Goal: Use online tool/utility: Use online tool/utility

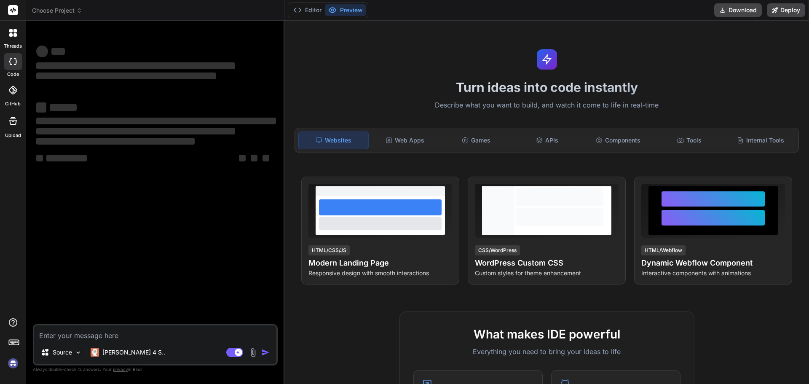
click at [215, 338] on textarea at bounding box center [155, 332] width 242 height 15
type textarea "L'ip dolors am consectetur adipisci elitsedd eiusmo temp inci utlab etdolor mag…"
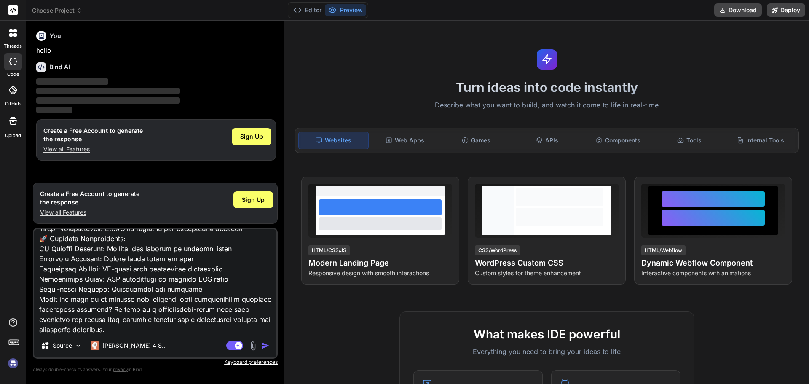
type textarea "x"
type textarea "L'ip dolors am consectetur adipisci elitsedd eiusmo temp inci utlab etdolor mag…"
click at [248, 197] on span "Sign Up" at bounding box center [253, 200] width 23 height 8
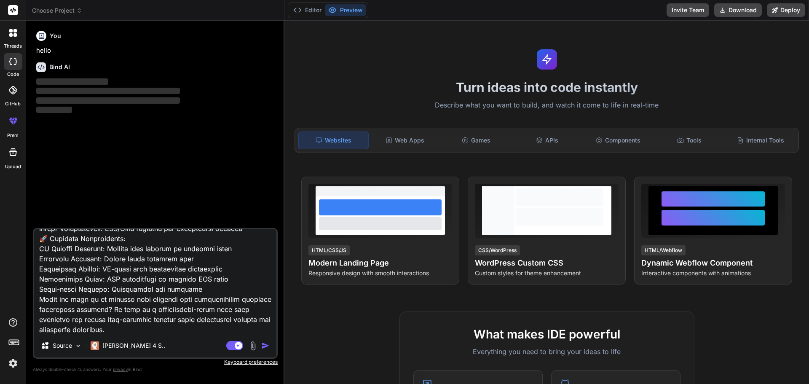
click at [268, 348] on img "button" at bounding box center [265, 345] width 8 height 8
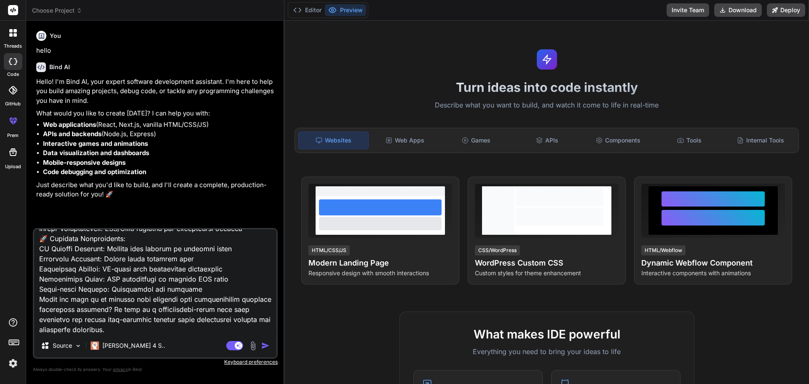
click at [268, 345] on img "button" at bounding box center [265, 345] width 8 height 8
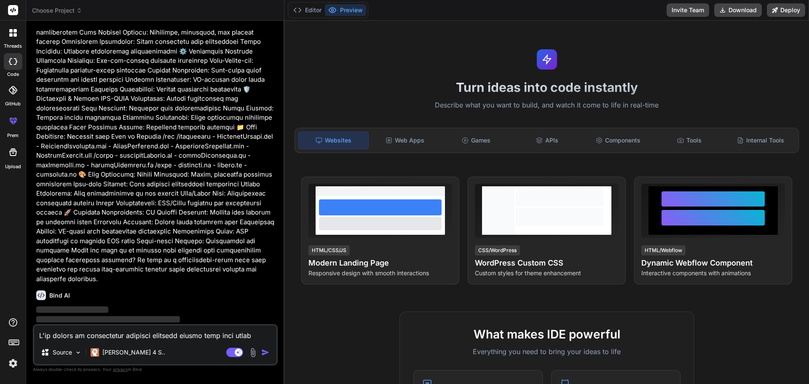
scroll to position [704, 0]
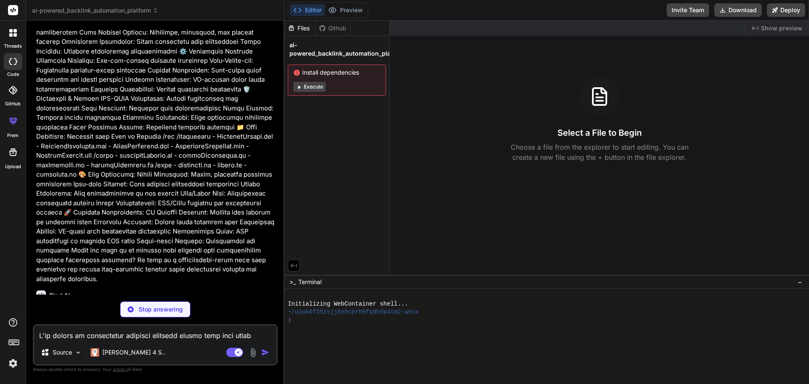
click at [322, 86] on button "Execute" at bounding box center [309, 87] width 32 height 10
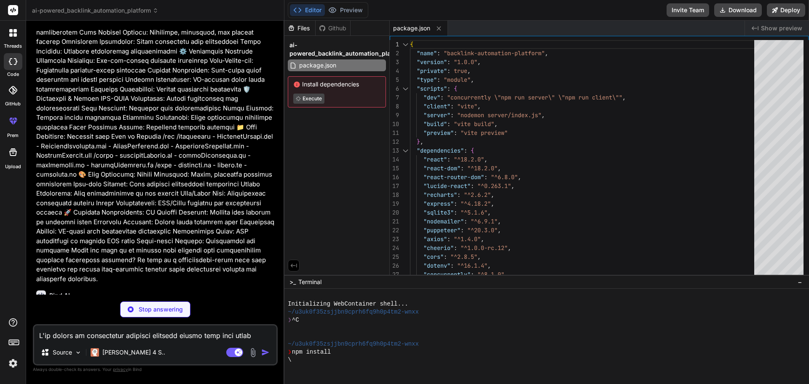
type textarea "x"
type textarea "} } } })"
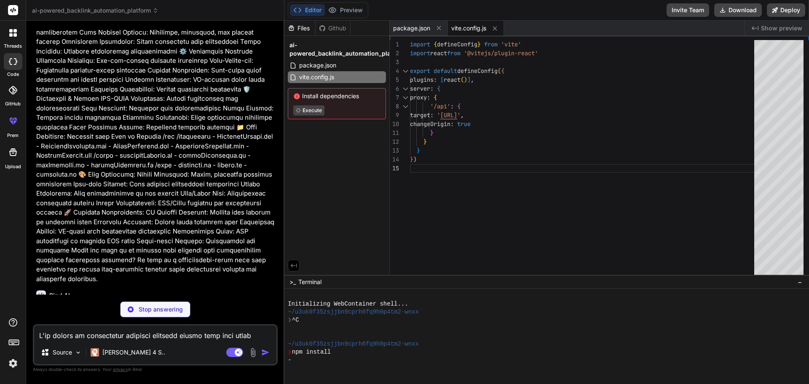
type textarea "x"
type textarea "plugins: [], }"
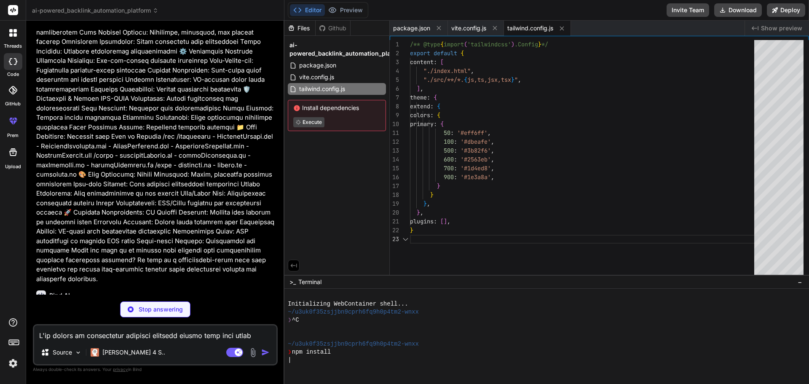
type textarea "x"
type textarea "export default { plugins: { tailwindcss: {}, autoprefixer: {}, }, }"
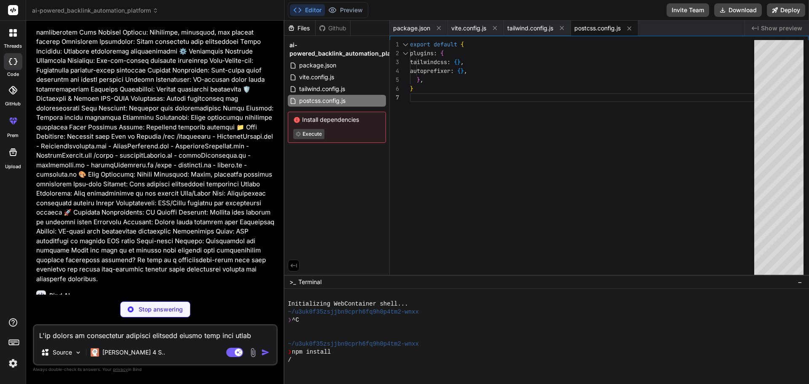
type textarea "x"
type textarea "<script type="module" src="/src/main.jsx"></script> </body> </html>"
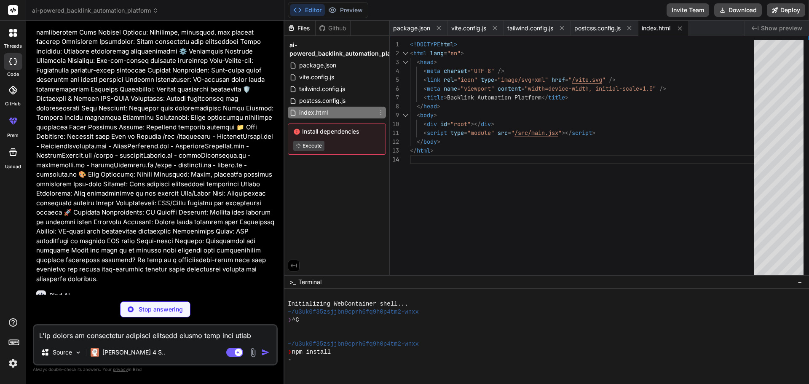
type textarea "x"
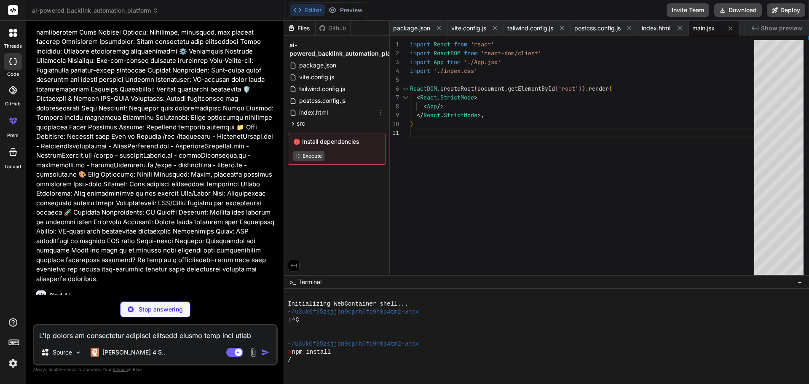
type textarea "x"
type textarea "} }"
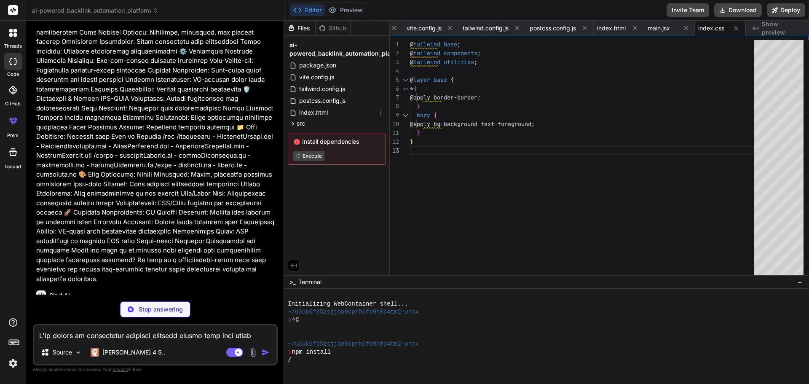
type textarea "x"
type textarea "</div> ) } export default App"
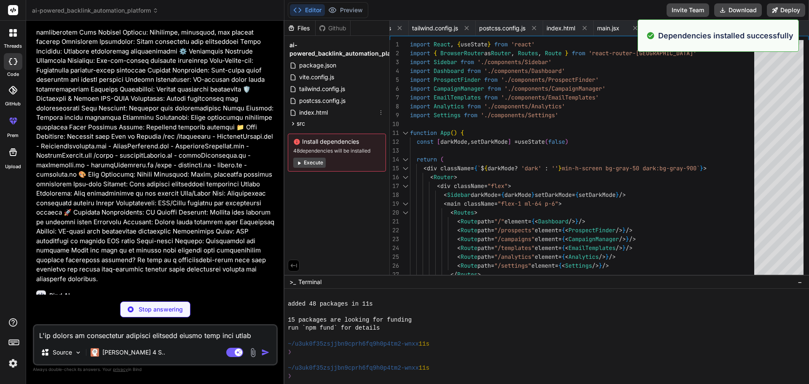
scroll to position [64, 0]
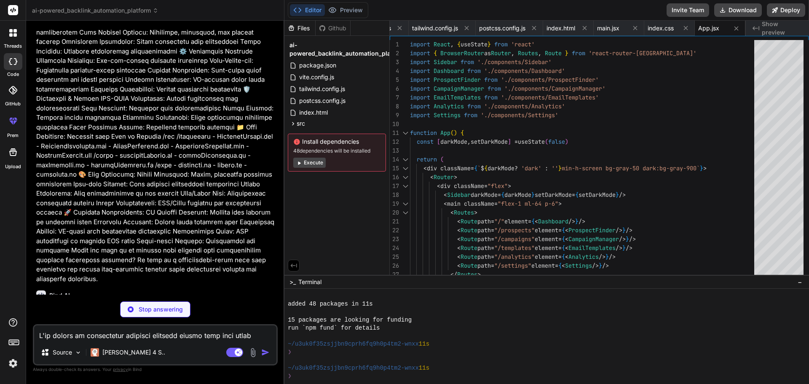
type textarea "x"
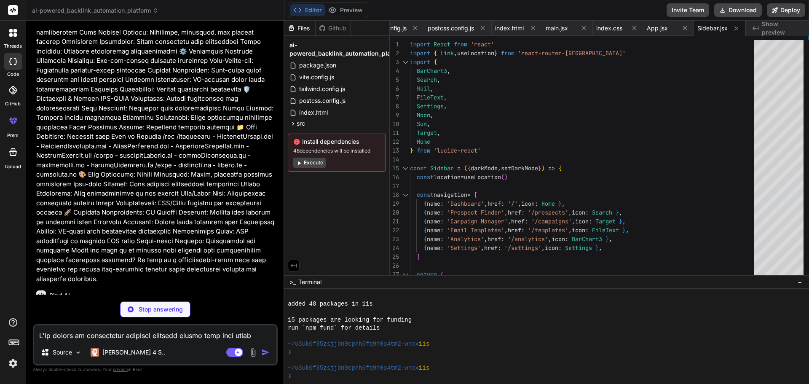
click at [312, 161] on button "Execute" at bounding box center [309, 163] width 32 height 10
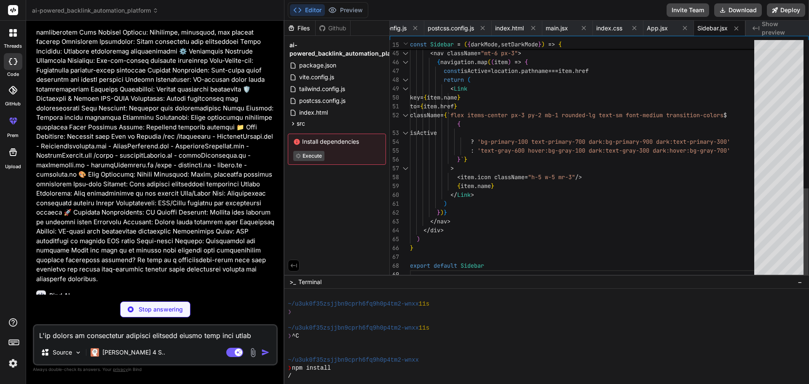
type textarea "x"
type textarea "</div> ) } export default Dashboard"
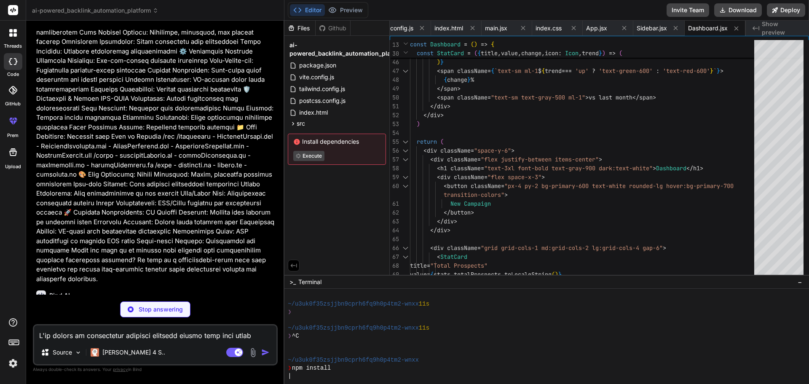
type textarea "x"
type textarea "} export default ProspectFinder"
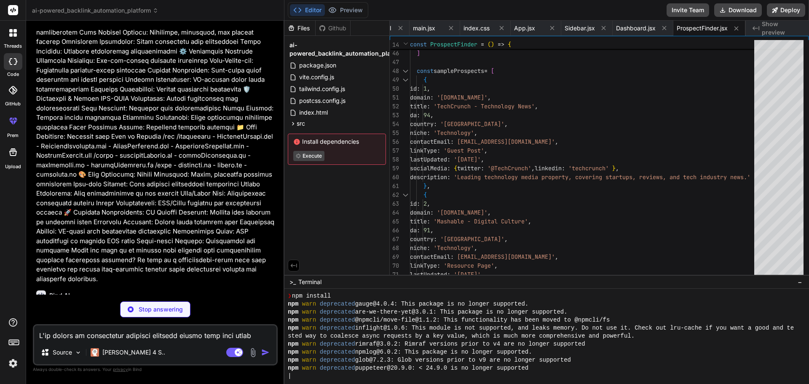
scroll to position [176, 0]
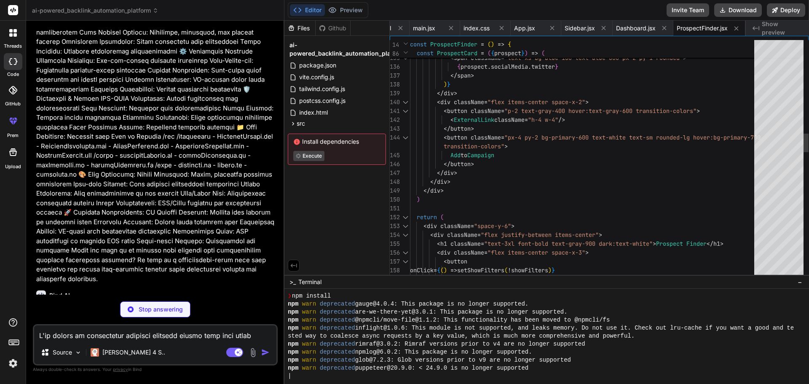
type textarea "x"
type textarea "export default CampaignManager"
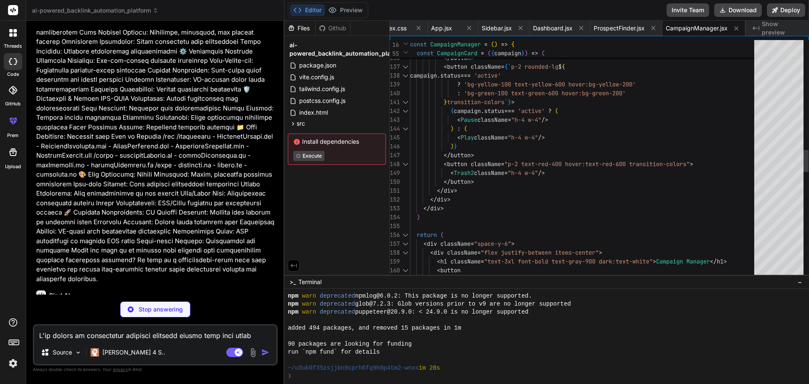
scroll to position [256, 0]
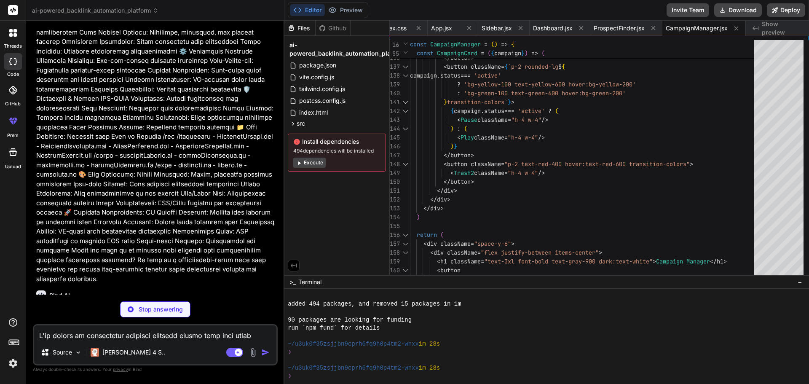
click at [317, 164] on button "Execute" at bounding box center [309, 163] width 32 height 10
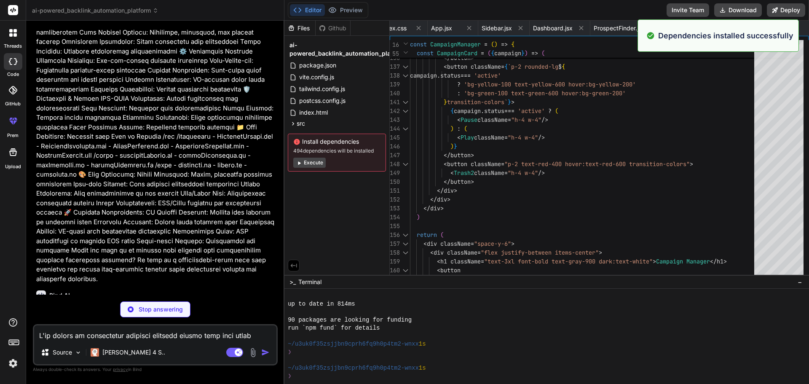
scroll to position [376, 0]
click at [311, 161] on button "Execute" at bounding box center [309, 163] width 32 height 10
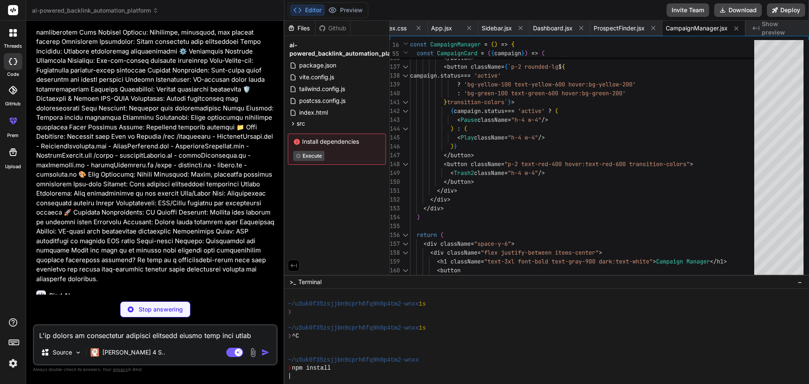
scroll to position [473, 0]
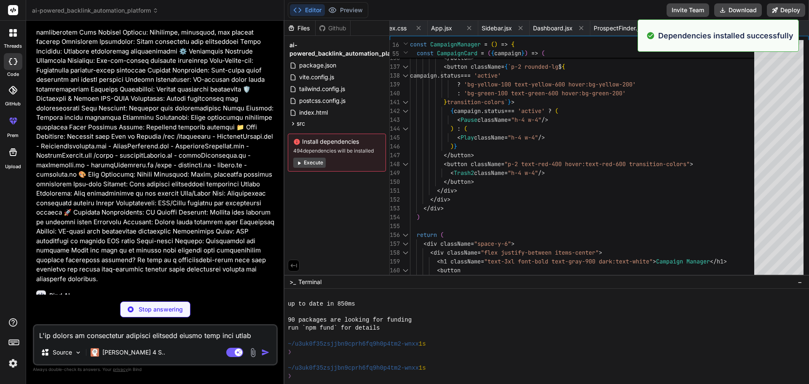
click at [310, 162] on button "Execute" at bounding box center [309, 163] width 32 height 10
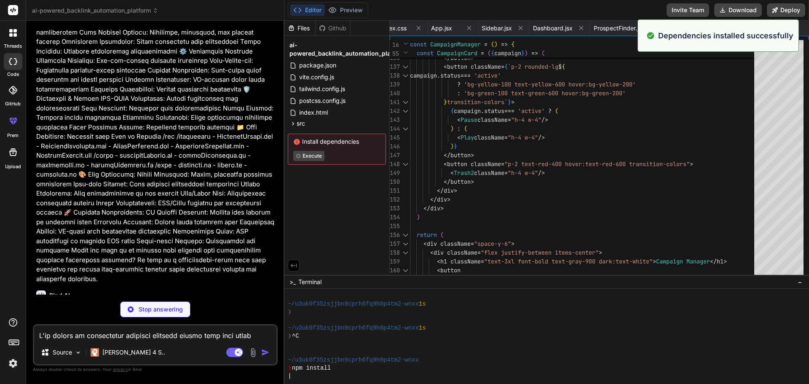
scroll to position [593, 0]
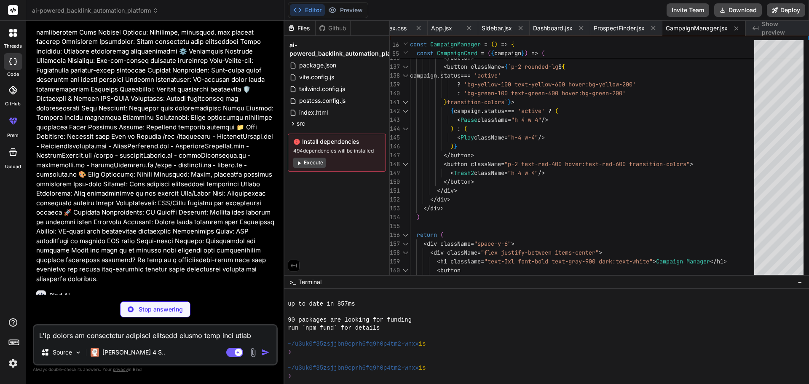
click at [310, 162] on button "Execute" at bounding box center [309, 163] width 32 height 10
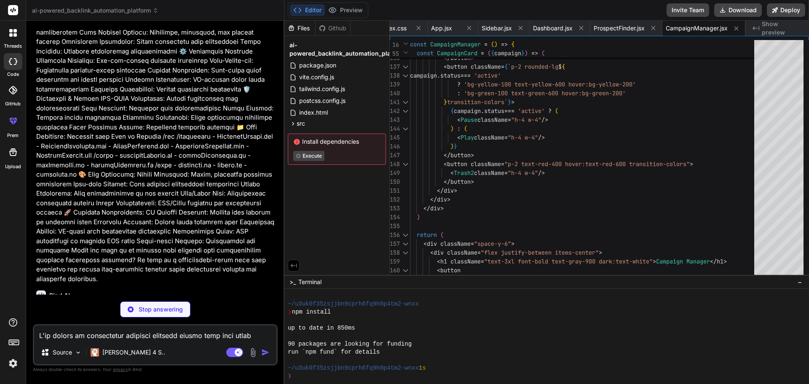
scroll to position [737, 0]
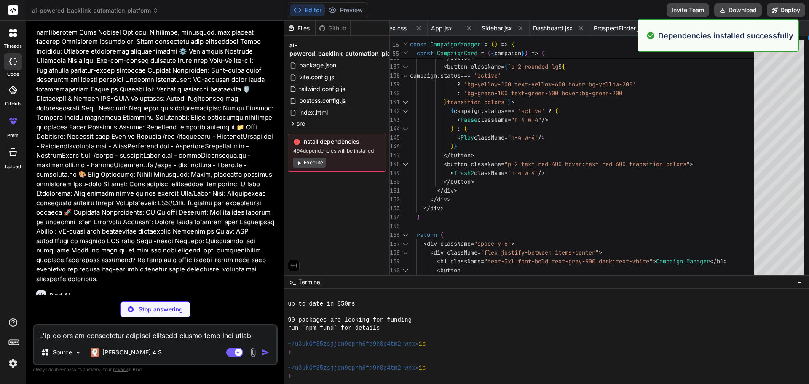
click at [310, 162] on button "Execute" at bounding box center [309, 163] width 32 height 10
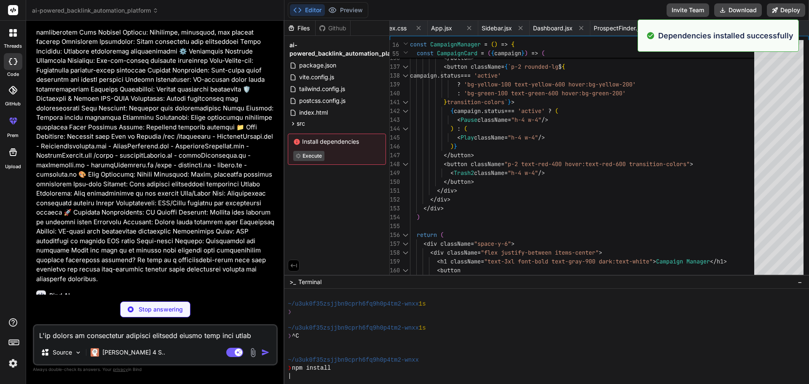
scroll to position [833, 0]
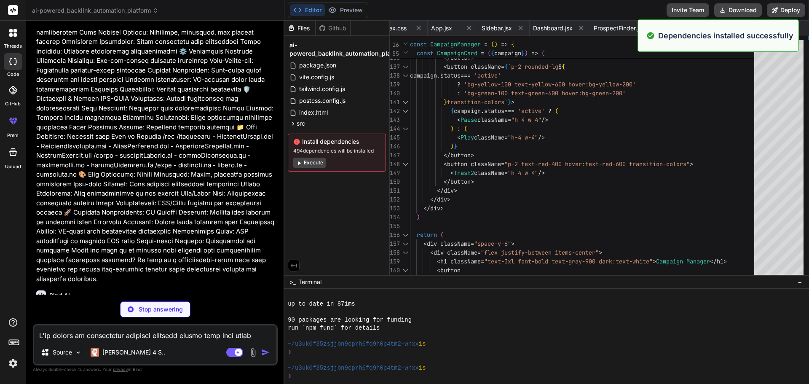
click at [315, 161] on button "Execute" at bounding box center [309, 163] width 32 height 10
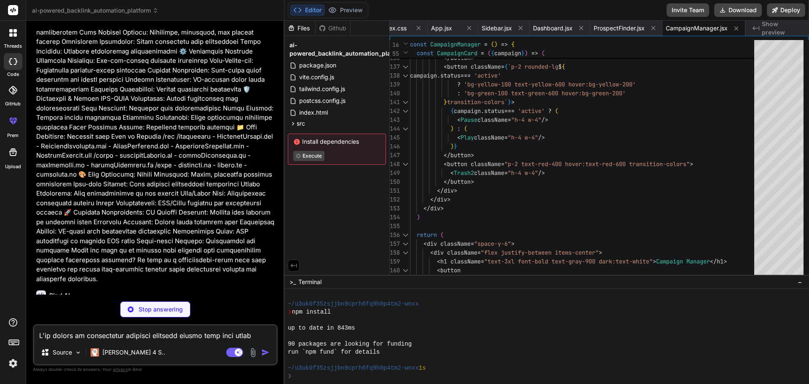
scroll to position [1097, 0]
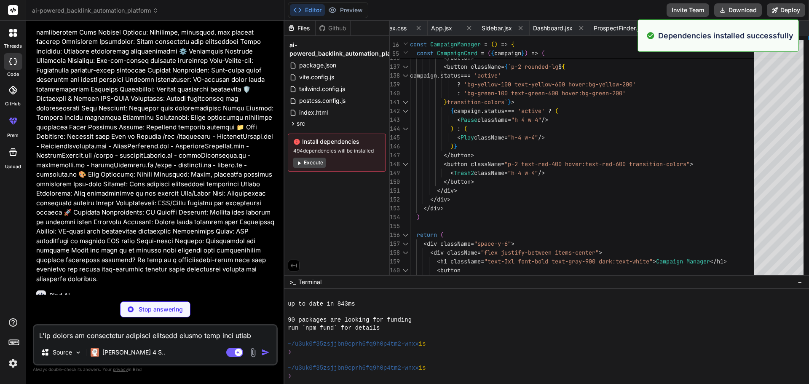
click at [315, 161] on button "Execute" at bounding box center [309, 163] width 32 height 10
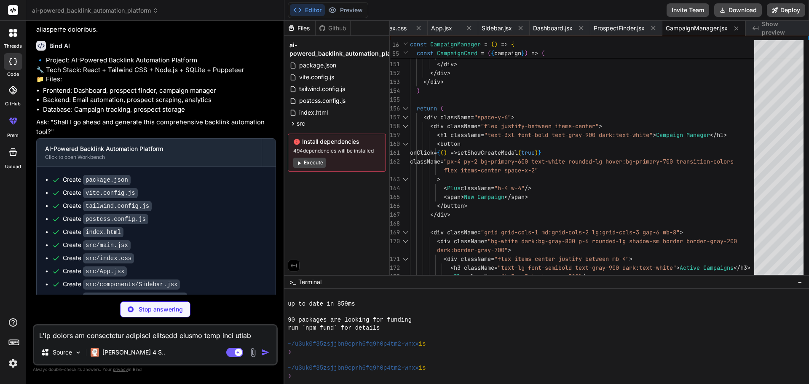
scroll to position [1009, 0]
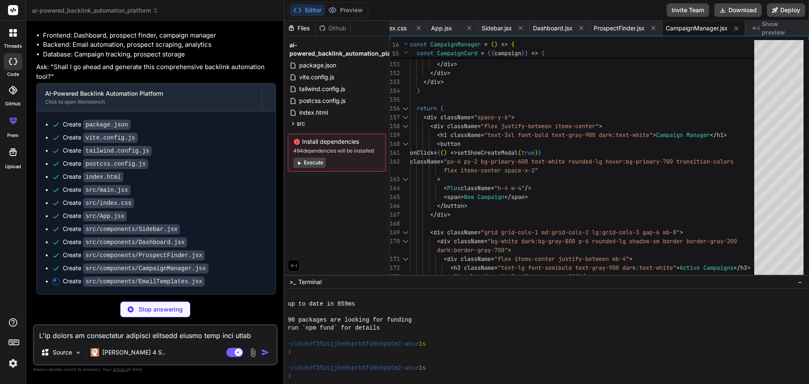
type textarea "x"
type textarea "</div> )} </div> ) } export default EmailTemplates"
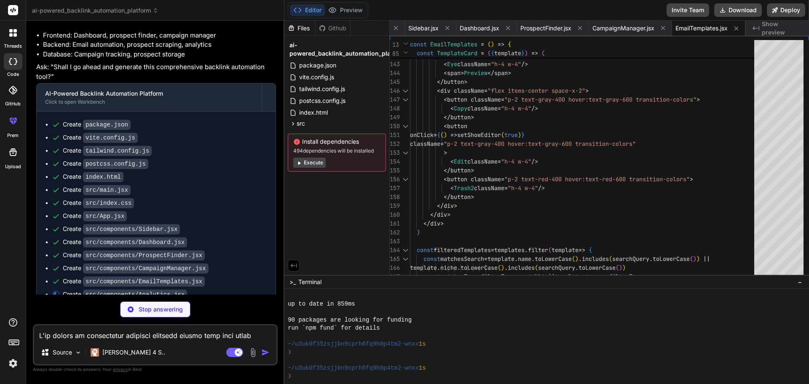
scroll to position [1022, 0]
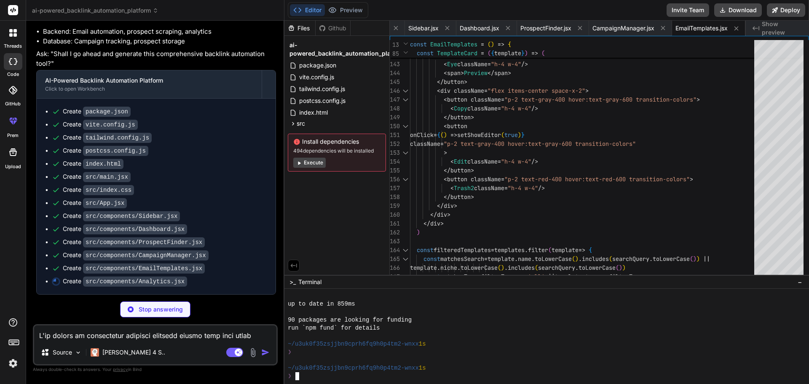
click at [691, 317] on div "90 packages are looking for funding" at bounding box center [543, 320] width 510 height 8
type textarea "x"
type textarea "</BarChart> </ResponsiveContainer> </div> </div> </div> ) } export default Anal…"
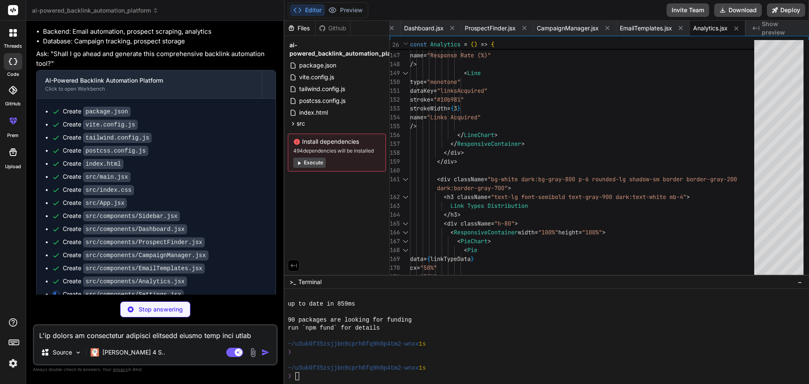
scroll to position [1035, 0]
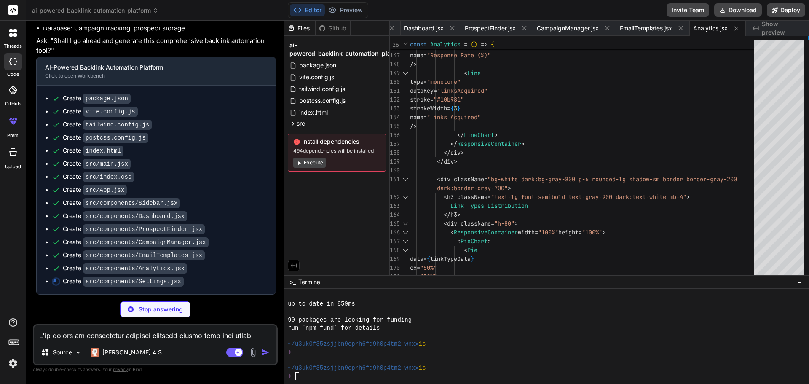
click at [304, 164] on button "Execute" at bounding box center [309, 163] width 32 height 10
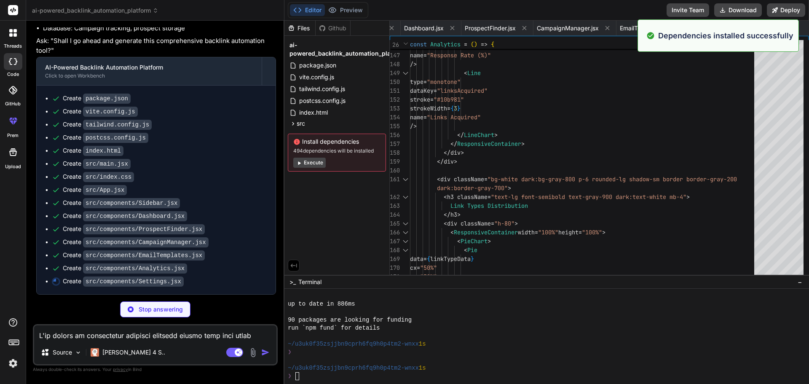
scroll to position [1337, 0]
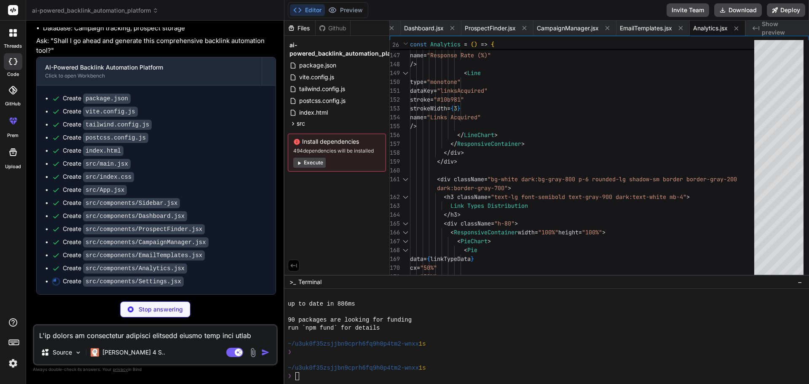
type textarea "x"
type textarea "</div> ) } export default Settings"
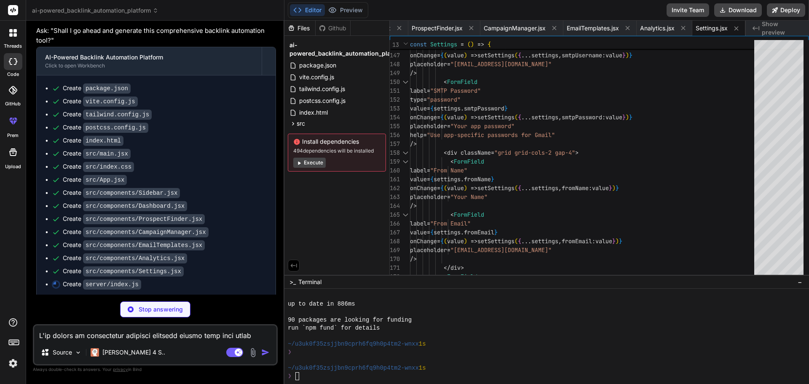
scroll to position [1048, 0]
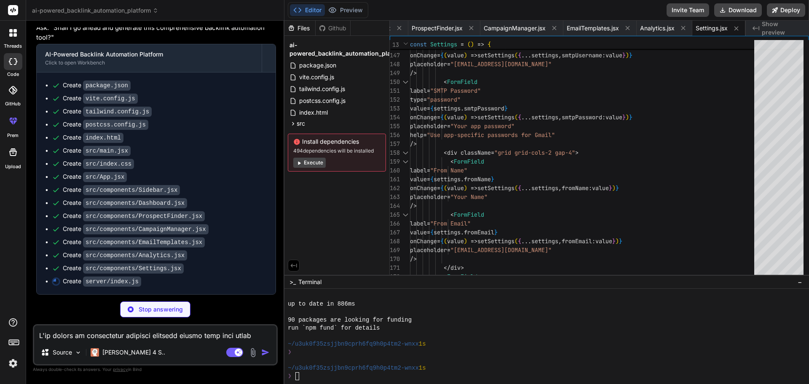
type textarea "x"
type textarea "}) // Graceful shutdown process.on('SIGINT', async () => { console.log('Shuttin…"
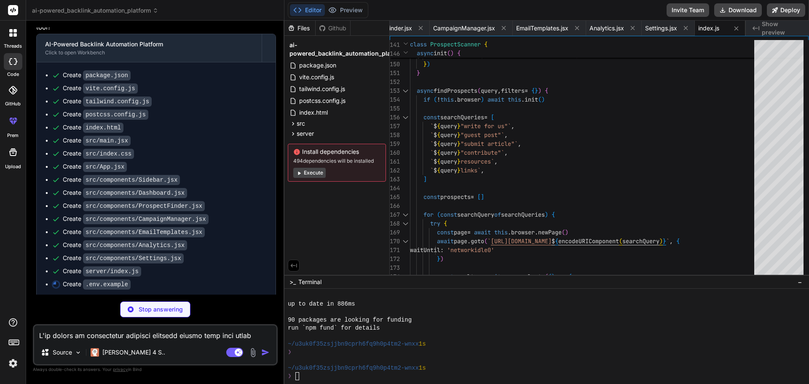
scroll to position [1061, 0]
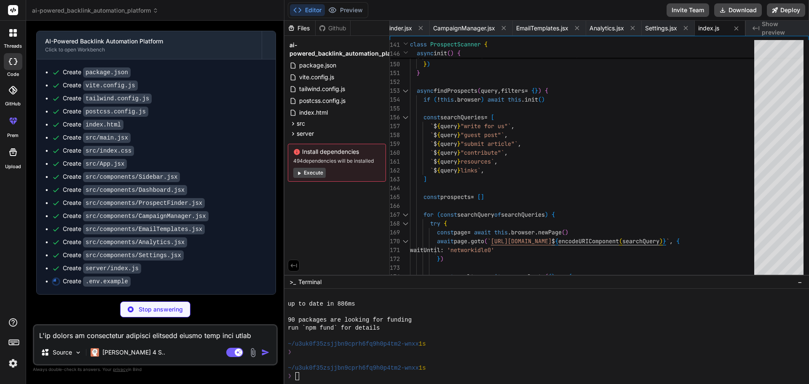
type textarea "x"
type textarea "FROM_NAME=Your Name DAILY_EMAIL_LIMIT=50 MAX_CONCURRENT_CAMPAIGNS=5"
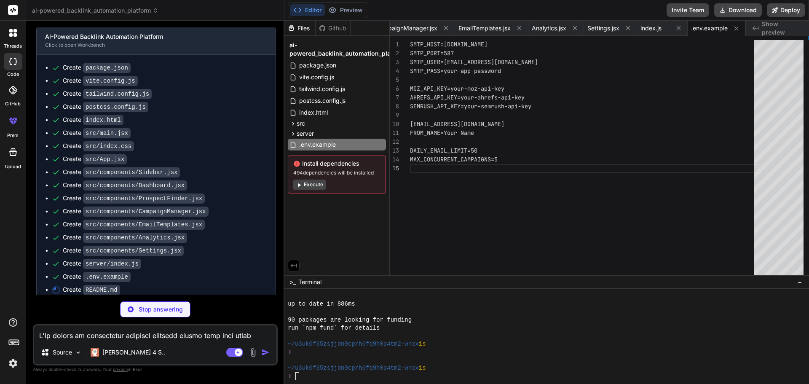
scroll to position [1074, 0]
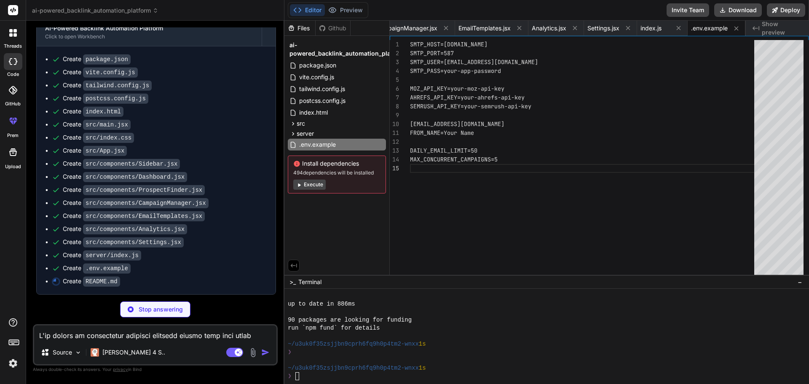
type textarea "x"
type textarea "3. Make your changes 4. Test thoroughly 5. Submit a pull request ## License MIT…"
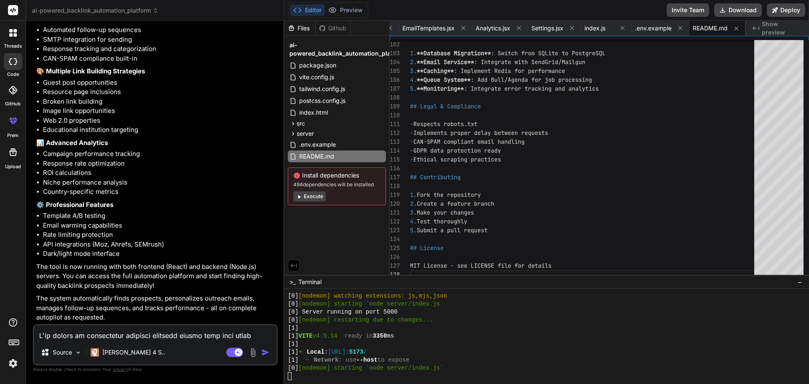
scroll to position [1706, 0]
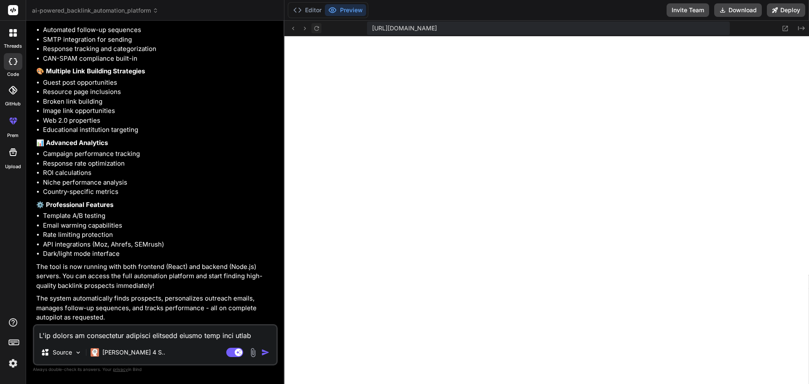
click at [316, 26] on icon at bounding box center [316, 28] width 7 height 7
click at [316, 27] on icon at bounding box center [316, 28] width 7 height 7
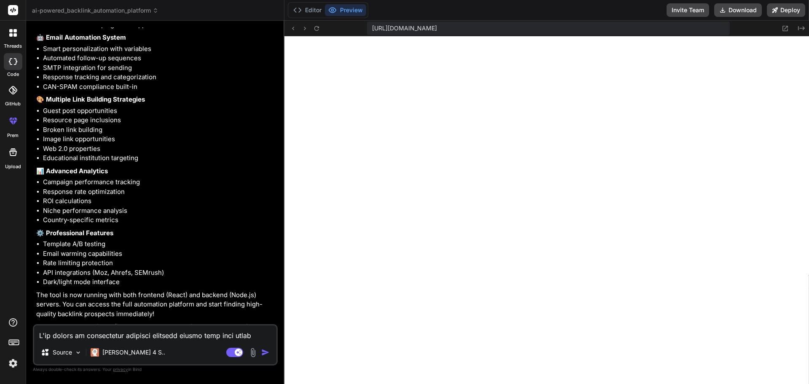
scroll to position [1508, 0]
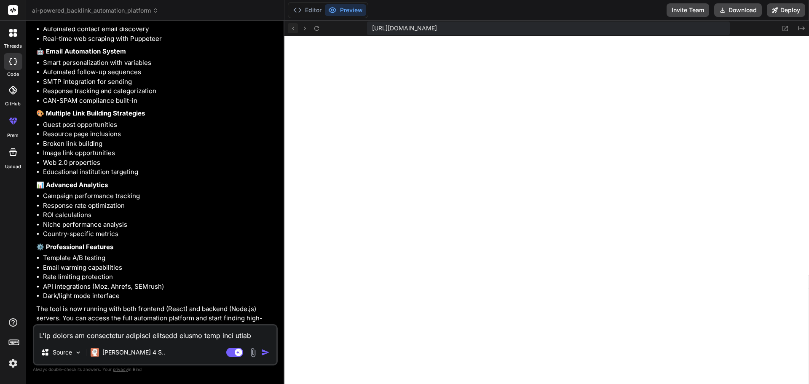
click at [291, 30] on icon at bounding box center [293, 28] width 7 height 7
click at [303, 25] on icon at bounding box center [304, 28] width 7 height 7
click at [319, 28] on icon at bounding box center [316, 28] width 7 height 7
click at [313, 13] on button "Editor" at bounding box center [307, 10] width 35 height 12
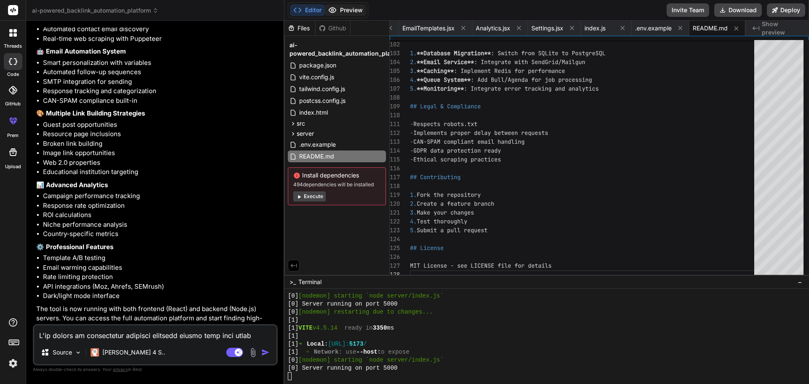
click at [338, 6] on button "Preview" at bounding box center [345, 10] width 41 height 12
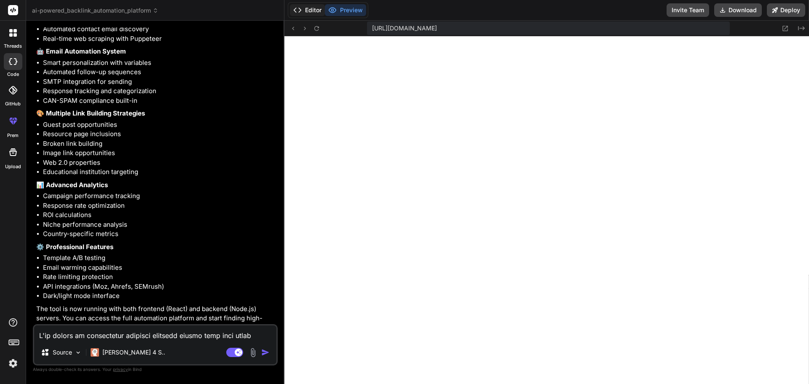
drag, startPoint x: 314, startPoint y: 9, endPoint x: 318, endPoint y: 11, distance: 4.5
click at [314, 9] on button "Editor" at bounding box center [307, 10] width 35 height 12
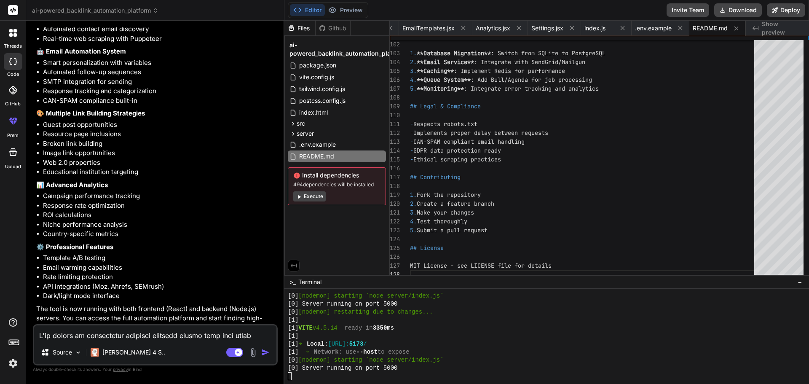
click at [310, 186] on span "494 dependencies will be installed" at bounding box center [336, 184] width 87 height 7
click at [314, 196] on button "Execute" at bounding box center [309, 196] width 32 height 10
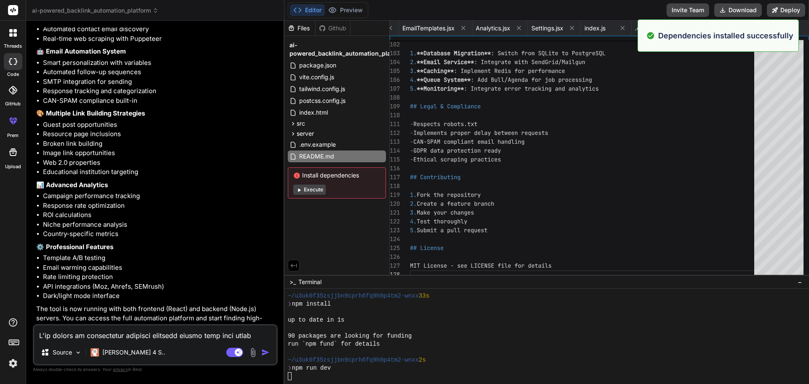
scroll to position [1550, 0]
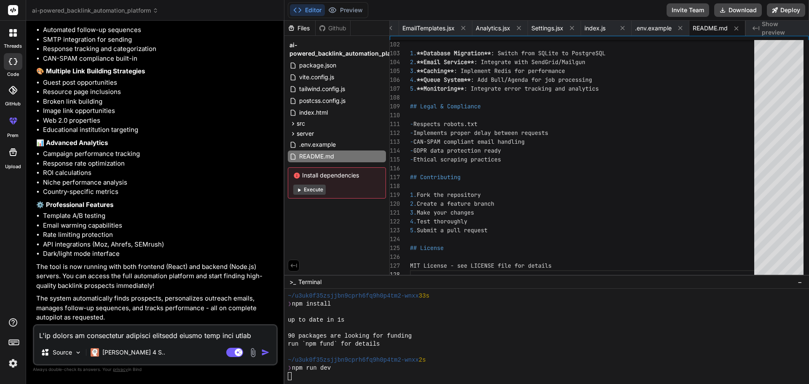
drag, startPoint x: 330, startPoint y: 24, endPoint x: 337, endPoint y: 22, distance: 7.5
click at [330, 25] on div "Github" at bounding box center [333, 28] width 35 height 8
click at [346, 8] on button "Preview" at bounding box center [345, 10] width 41 height 12
click at [388, 7] on div "Editor Preview Disabled until preview for your project is generated Invite Team…" at bounding box center [547, 10] width 525 height 21
click at [314, 188] on button "Execute" at bounding box center [309, 190] width 32 height 10
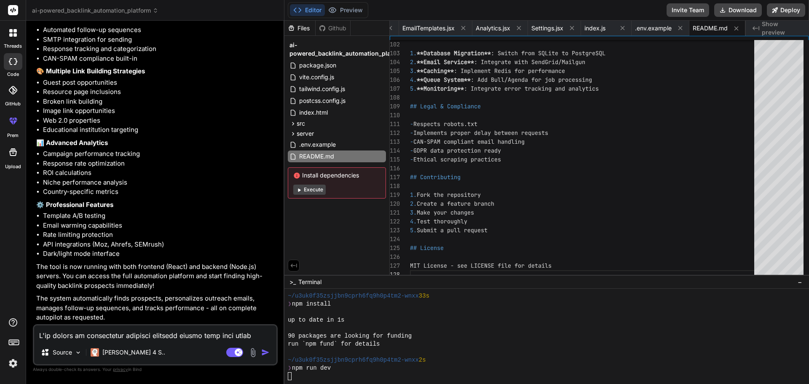
type textarea "x"
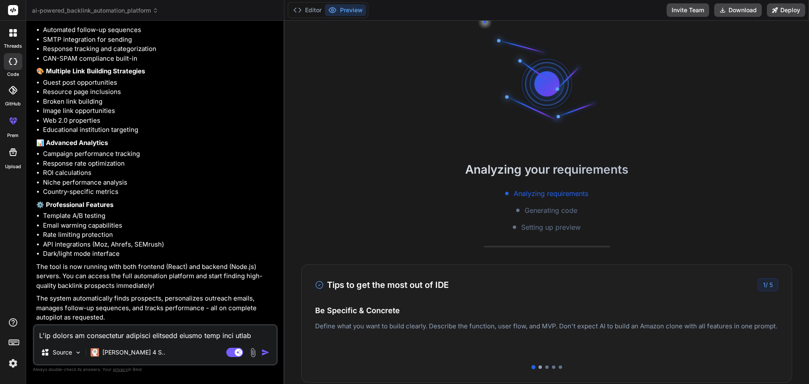
click at [539, 367] on div at bounding box center [540, 366] width 3 height 3
click at [545, 368] on div at bounding box center [546, 366] width 3 height 3
click at [555, 364] on div "Tips to get the most out of IDE 3 / 5 Be Specific & Concrete Define what you wa…" at bounding box center [546, 323] width 491 height 118
click at [557, 369] on div "Tips to get the most out of IDE 3 / 5 Be Specific & Concrete Define what you wa…" at bounding box center [546, 323] width 491 height 118
click at [559, 366] on div at bounding box center [560, 366] width 3 height 3
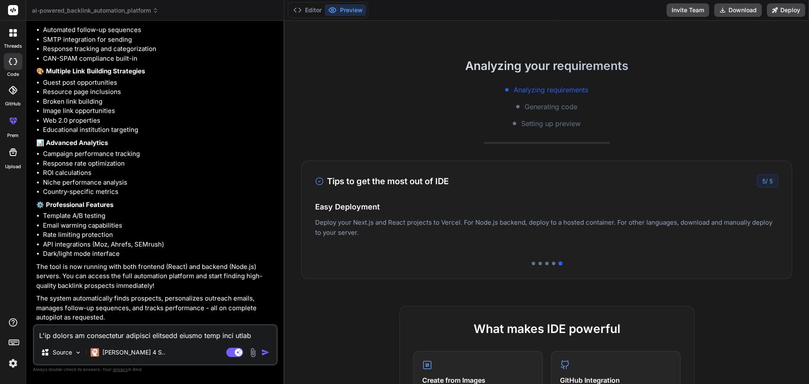
scroll to position [0, 0]
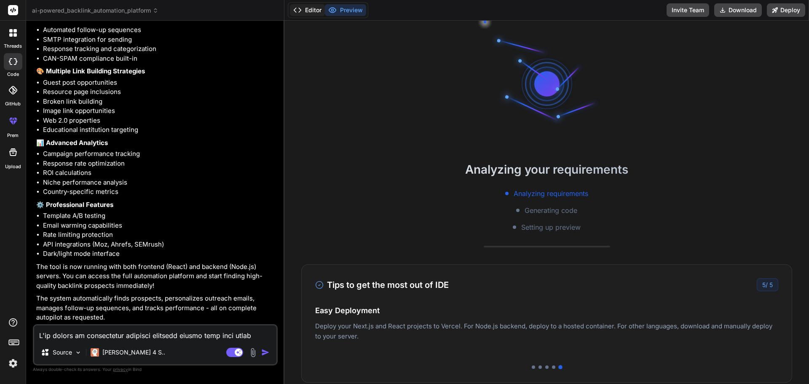
click at [318, 10] on button "Editor" at bounding box center [307, 10] width 35 height 12
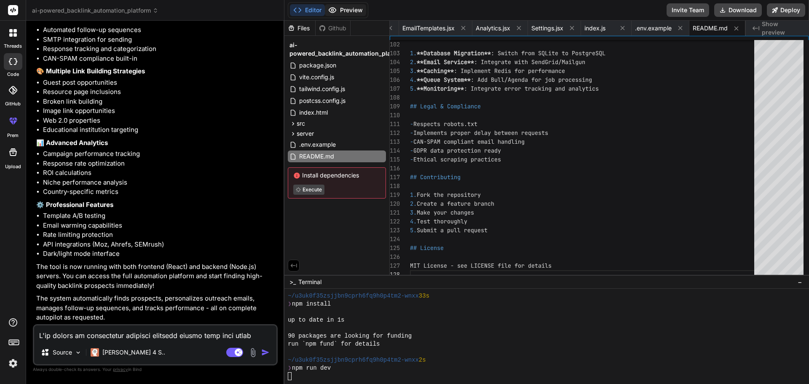
click at [344, 12] on button "Preview" at bounding box center [345, 10] width 41 height 12
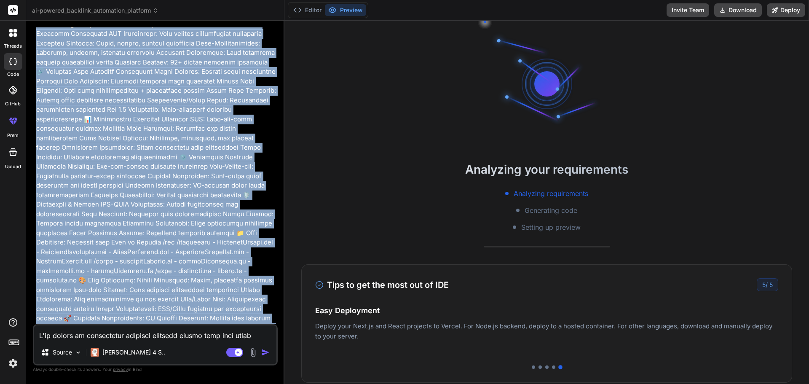
scroll to position [759, 0]
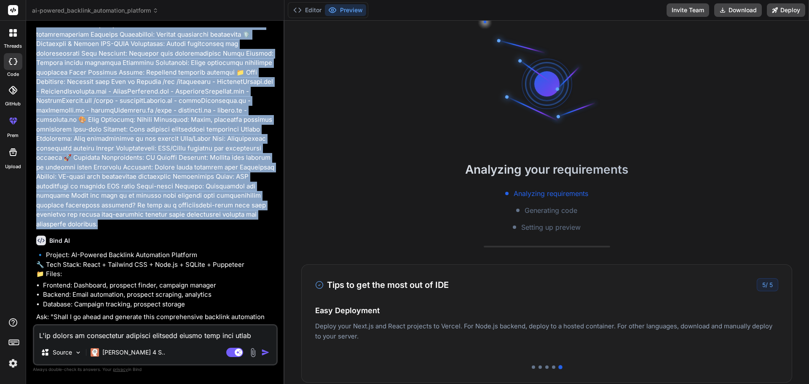
drag, startPoint x: 36, startPoint y: 55, endPoint x: 205, endPoint y: 207, distance: 227.4
click at [205, 207] on div "You hello Bind AI Hello! I'm Bind AI, your expert software development assistan…" at bounding box center [156, 175] width 243 height 297
copy p "L'ip dolors am consectetur adipisci elitsedd eiusmo temp inci utlab etdolor mag…"
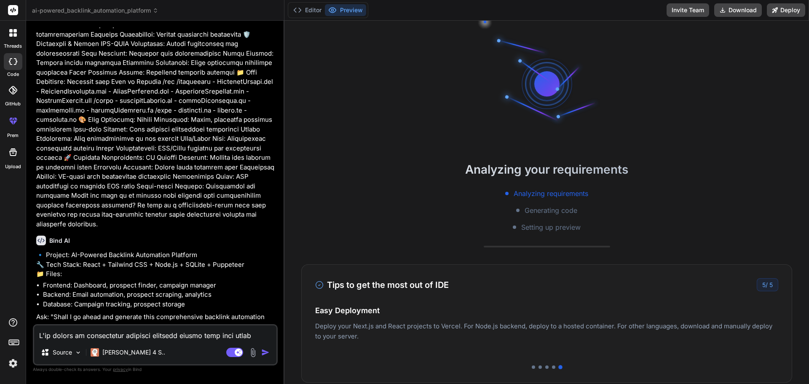
drag, startPoint x: 356, startPoint y: 158, endPoint x: 284, endPoint y: 137, distance: 75.3
click at [355, 157] on div "Analyzing your requirements Analyzing requirements Generating code Setting up p…" at bounding box center [547, 202] width 525 height 363
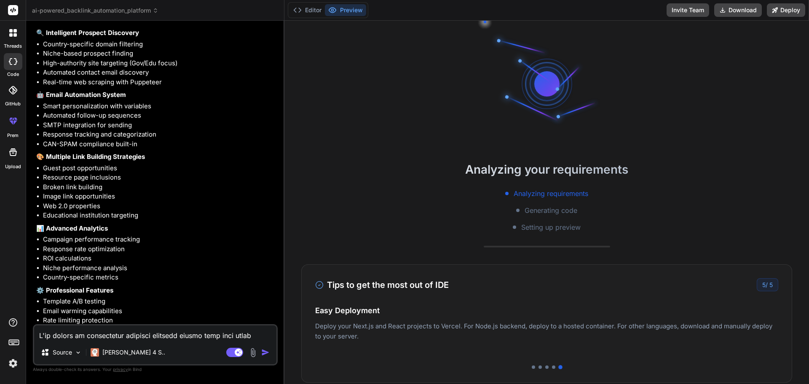
scroll to position [1550, 0]
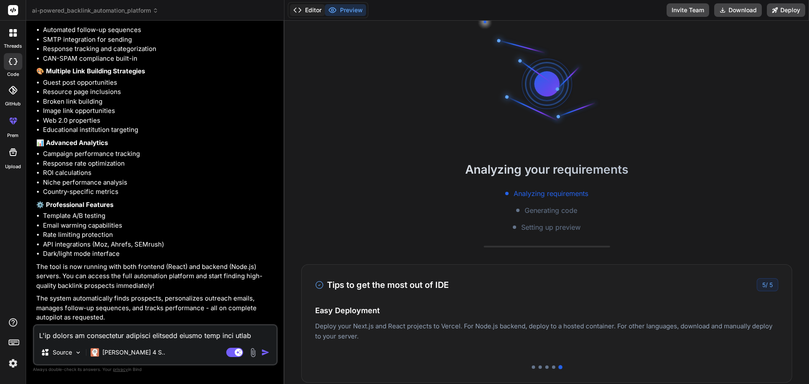
click at [316, 7] on button "Editor" at bounding box center [307, 10] width 35 height 12
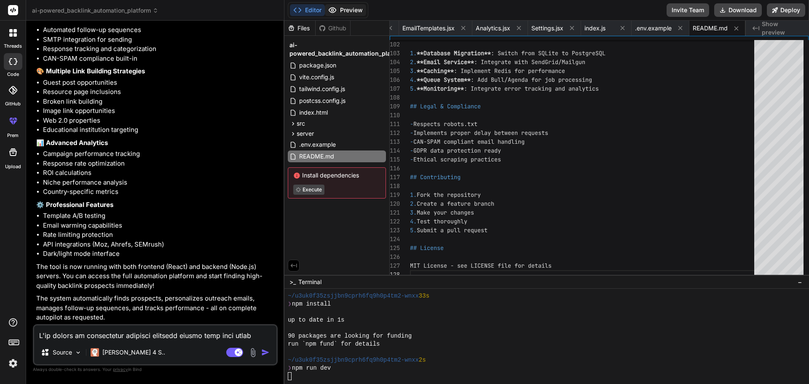
click at [338, 10] on button "Preview" at bounding box center [345, 10] width 41 height 12
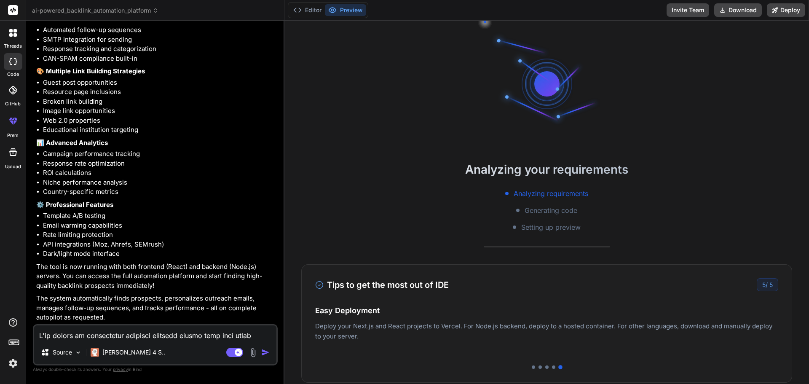
click at [433, 153] on div "Analyzing your requirements Analyzing requirements Generating code Setting up p…" at bounding box center [547, 202] width 525 height 363
drag, startPoint x: 155, startPoint y: 328, endPoint x: 168, endPoint y: 319, distance: 15.9
click at [161, 324] on div "Source Claude 4 S.. Agent Mode. When this toggle is activated, AI automatically…" at bounding box center [155, 344] width 245 height 41
click at [317, 6] on button "Editor" at bounding box center [307, 10] width 35 height 12
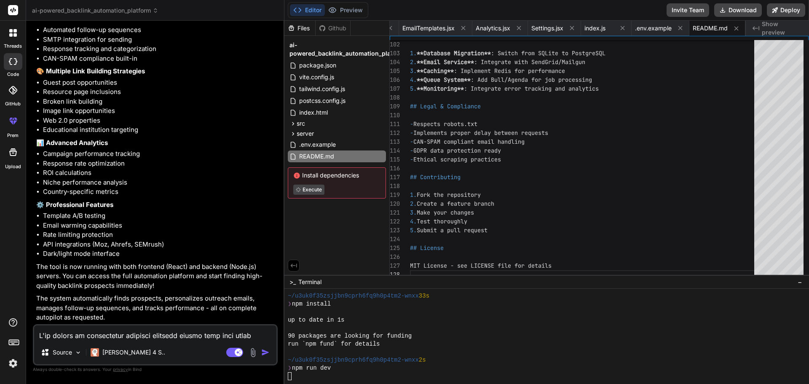
click at [186, 337] on textarea at bounding box center [155, 332] width 242 height 15
type textarea "c"
type textarea "x"
type textarea "ch"
type textarea "x"
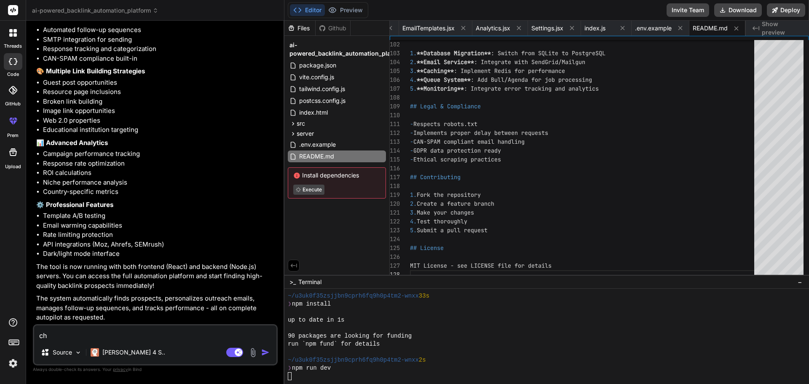
type textarea "che"
type textarea "x"
type textarea "chec"
type textarea "x"
type textarea "check"
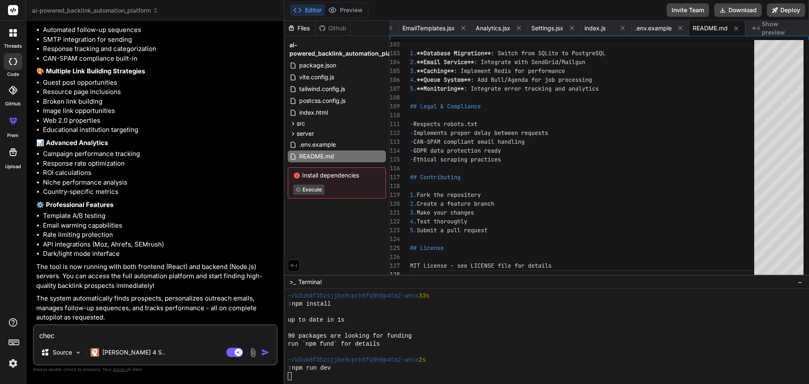
type textarea "x"
type textarea "check"
type textarea "x"
type textarea "check t"
type textarea "x"
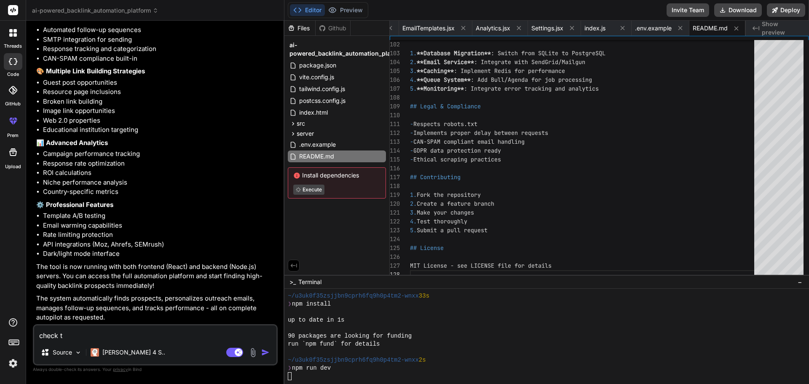
type textarea "check th"
type textarea "x"
type textarea "check thi"
type textarea "x"
type textarea "check this"
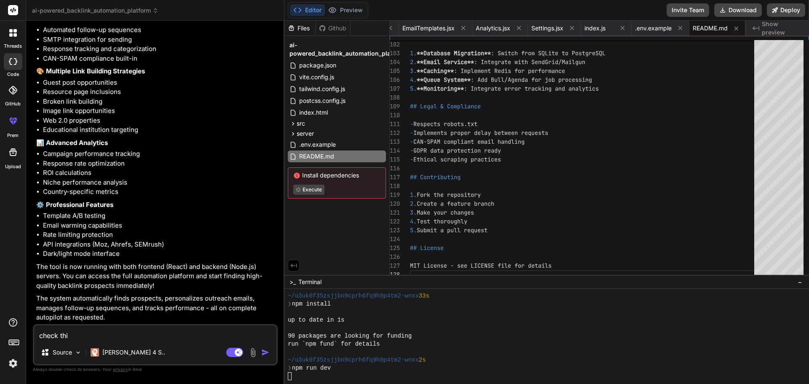
type textarea "x"
type textarea "check this"
type textarea "x"
type textarea "check this t"
type textarea "x"
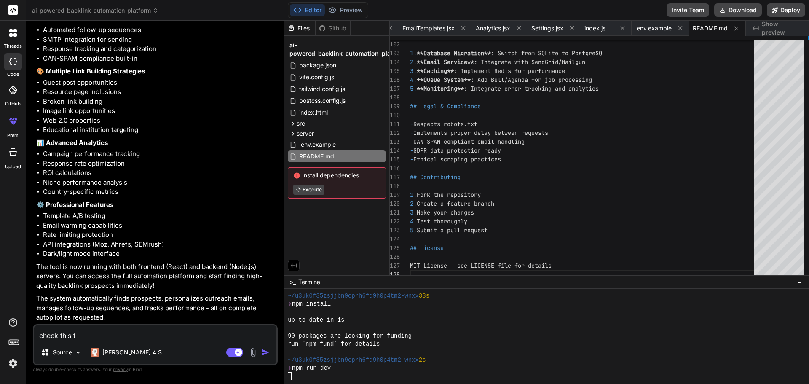
type textarea "check this to"
type textarea "x"
type textarea "check this too"
type textarea "x"
type textarea "check this tool"
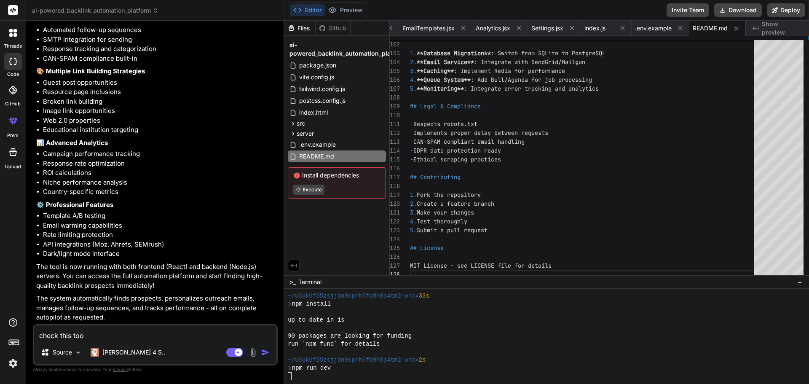
type textarea "x"
type textarea "check this tool"
type textarea "x"
type textarea "check this tool a"
type textarea "x"
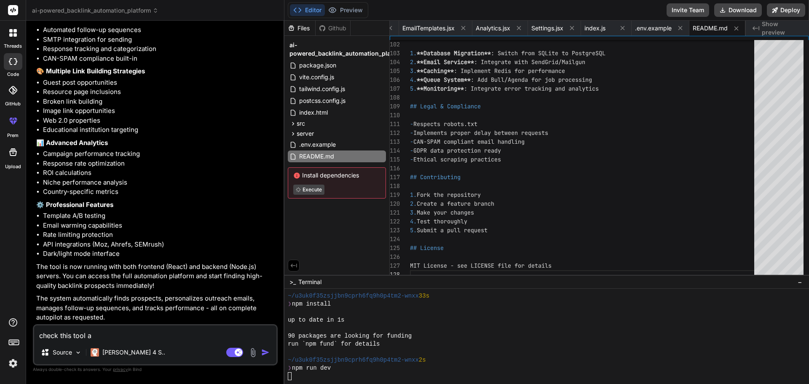
type textarea "check this tool ag"
type textarea "x"
type textarea "check this tool aga"
type textarea "x"
type textarea "check this tool agai"
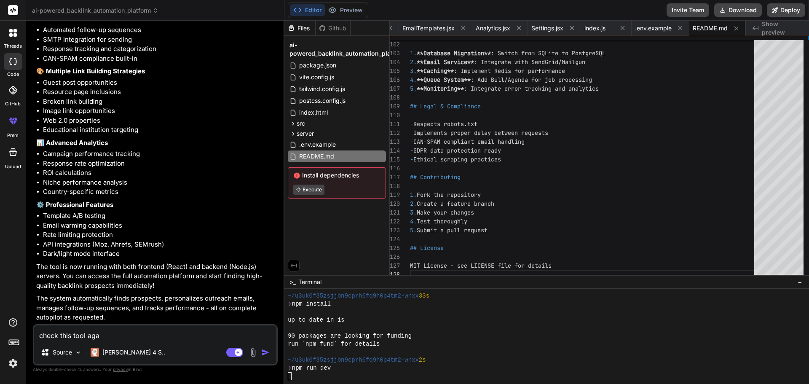
type textarea "x"
type textarea "check this tool again"
type textarea "x"
type textarea "check this tool again"
type textarea "x"
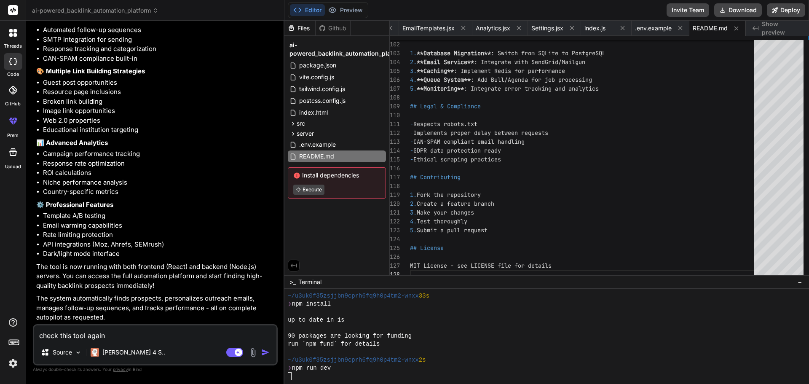
type textarea "check this tool again a"
type textarea "x"
type textarea "check this tool again an"
type textarea "x"
type textarea "check this tool again and"
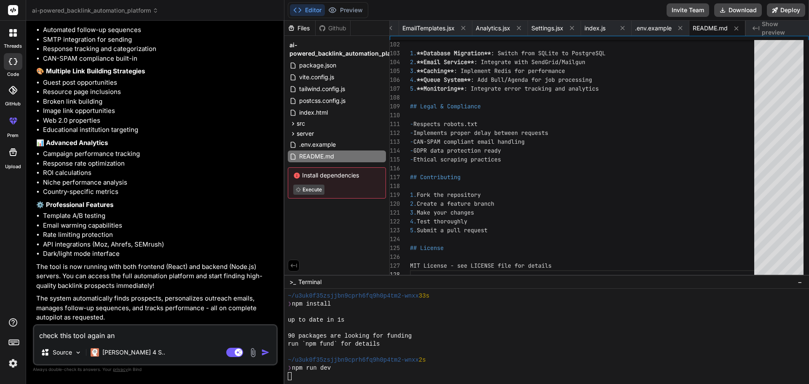
type textarea "x"
type textarea "check this tool again and"
type textarea "x"
type textarea "check this tool again and m"
type textarea "x"
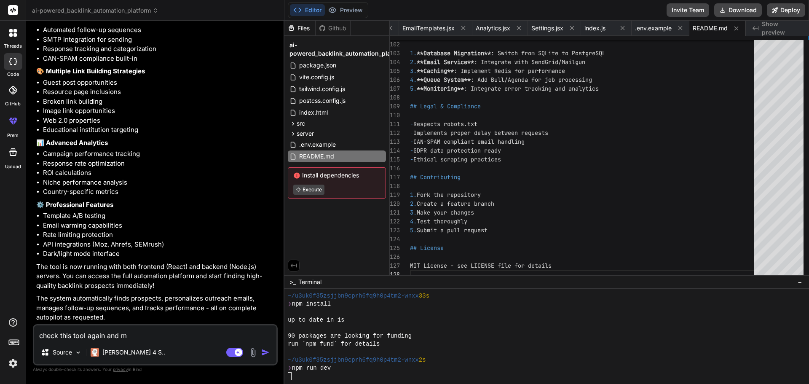
type textarea "check this tool again and ma"
type textarea "x"
type textarea "check this tool again and mak"
type textarea "x"
type textarea "check this tool again and make"
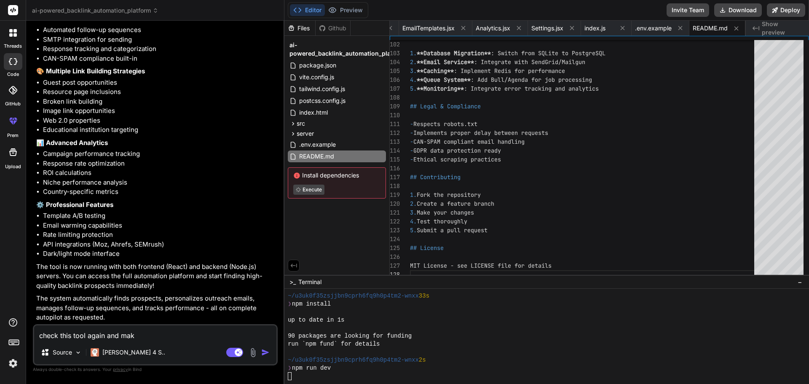
type textarea "x"
type textarea "check this tool again and make"
type textarea "x"
type textarea "check this tool again and make i"
type textarea "x"
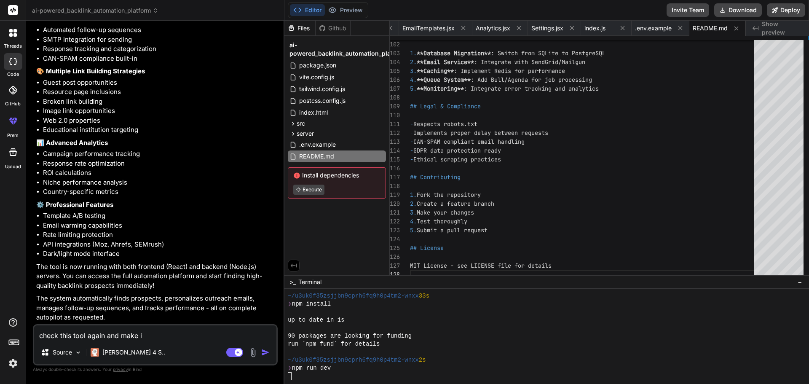
type textarea "check this tool again and make it"
type textarea "x"
type textarea "check this tool again and make it"
type textarea "x"
type textarea "check this tool again and make it m"
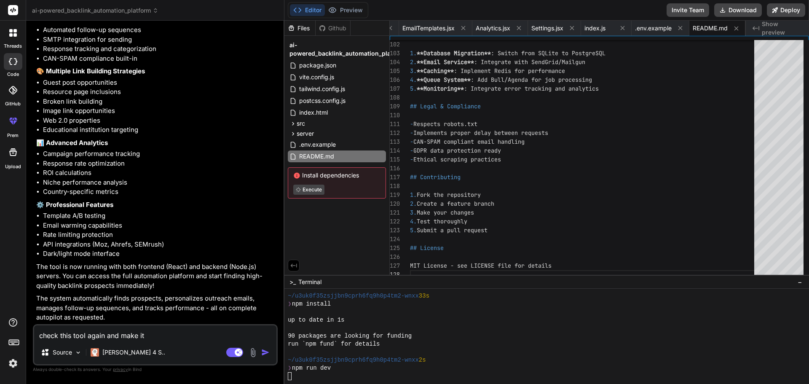
type textarea "x"
type textarea "check this tool again and make it mo"
type textarea "x"
type textarea "check this tool again and make it mor"
type textarea "x"
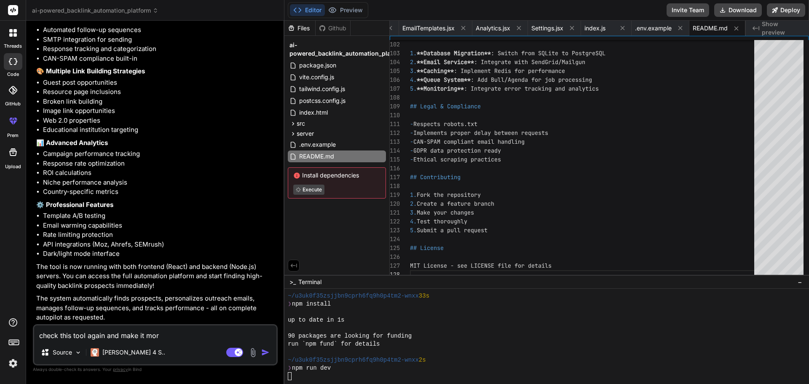
type textarea "check this tool again and make it more"
type textarea "x"
type textarea "check this tool again and make it more"
type textarea "x"
type textarea "check this tool again and make it more a"
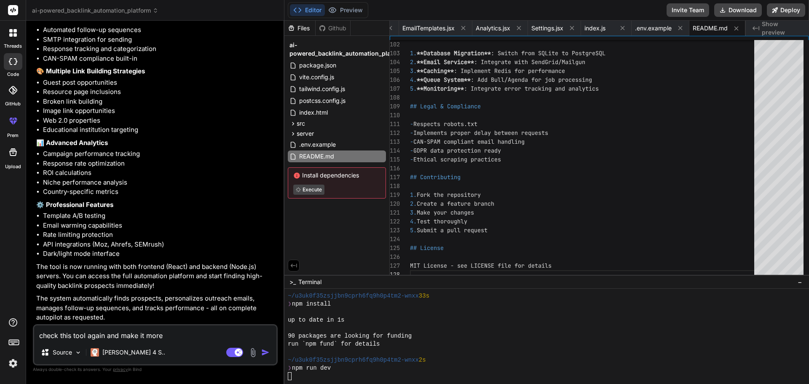
type textarea "x"
type textarea "check this tool again and make it more ad"
type textarea "x"
type textarea "check this tool again and make it more adv"
type textarea "x"
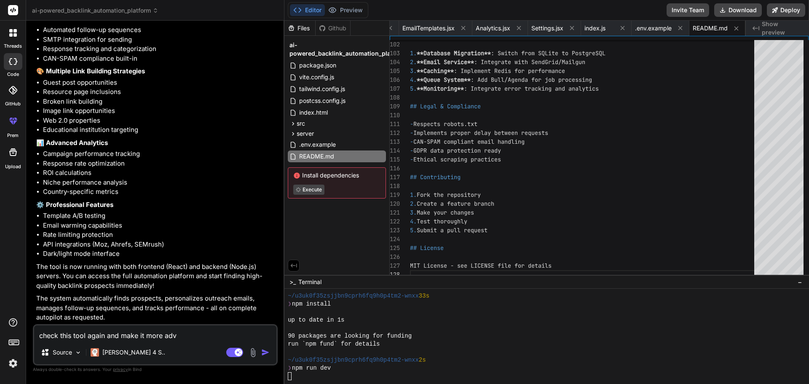
type textarea "check this tool again and make it more adva"
type textarea "x"
type textarea "check this tool again and make it more advan"
type textarea "x"
type textarea "check this tool again and make it more advanc"
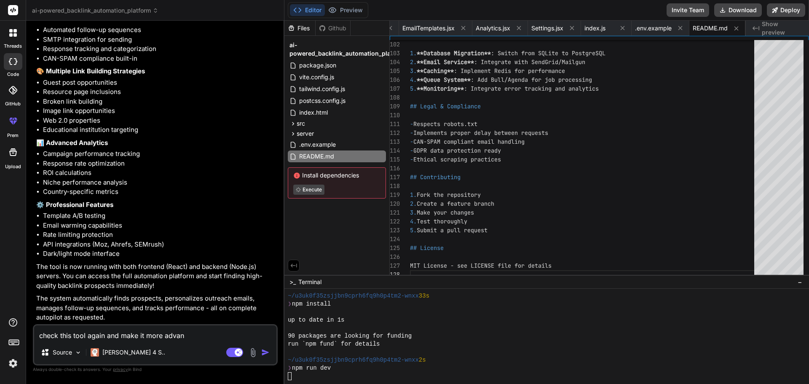
type textarea "x"
type textarea "check this tool again and make it more advance"
type textarea "x"
type textarea "check this tool again and make it more advance"
type textarea "x"
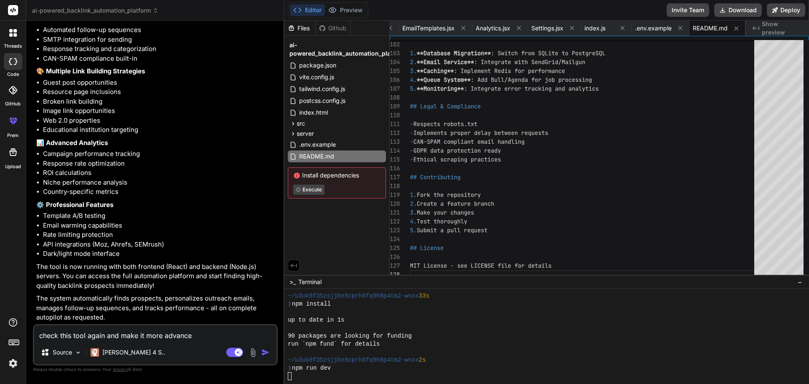
type textarea "check this tool again and make it more advance a"
type textarea "x"
type textarea "check this tool again and make it more advance an"
type textarea "x"
type textarea "check this tool again and make it more advance and"
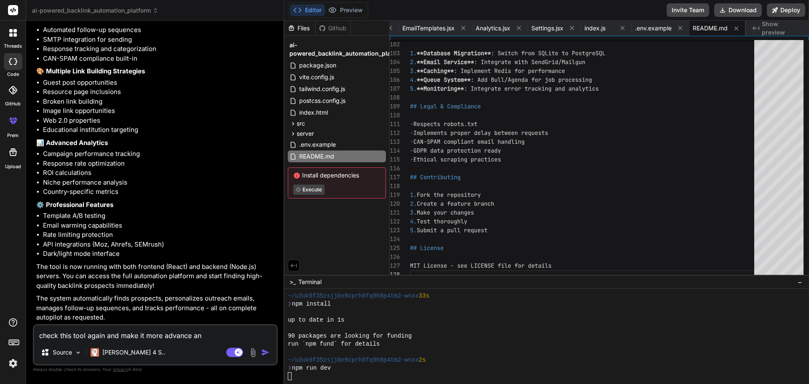
type textarea "x"
type textarea "check this tool again and make it more advance and"
type textarea "x"
type textarea "check this tool again and make it more advance and 1"
type textarea "x"
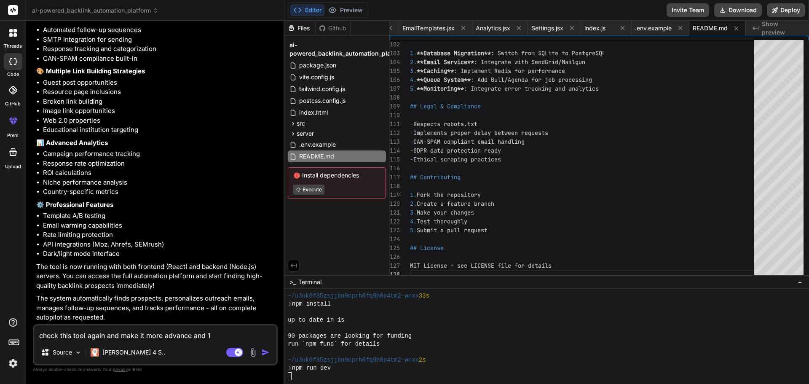
type textarea "check this tool again and make it more advance and 10"
type textarea "x"
type textarea "check this tool again and make it more advance and 100"
type textarea "x"
type textarea "check this tool again and make it more advance and 100%"
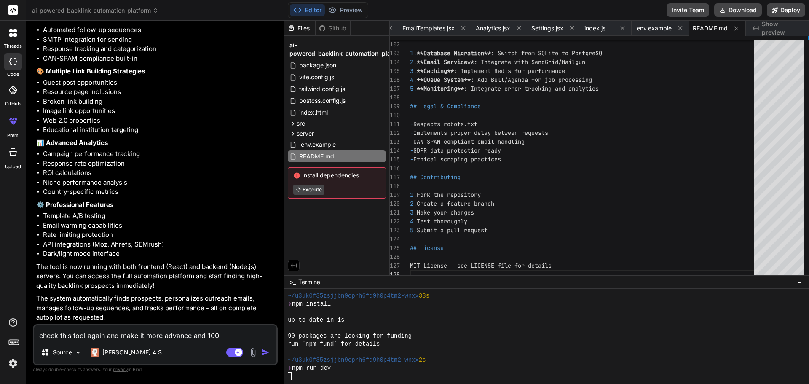
type textarea "x"
type textarea "check this tool again and make it more advance and 100%"
type textarea "x"
type textarea "check this tool again and make it more advance and 100% w"
type textarea "x"
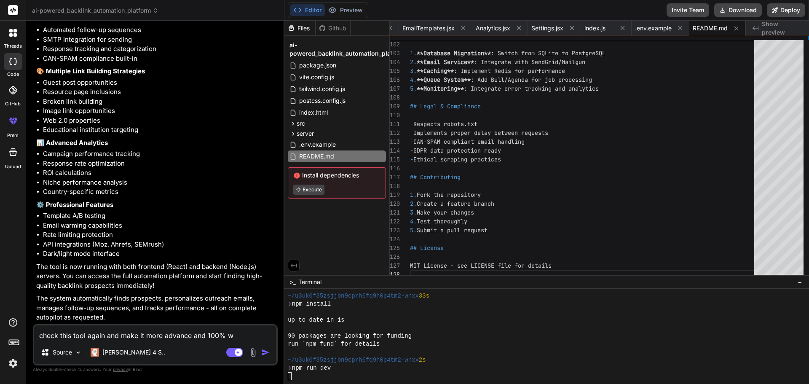
type textarea "check this tool again and make it more advance and 100% wo"
type textarea "x"
type textarea "check this tool again and make it more advance and 100% wor"
type textarea "x"
type textarea "check this tool again and make it more advance and 100% work"
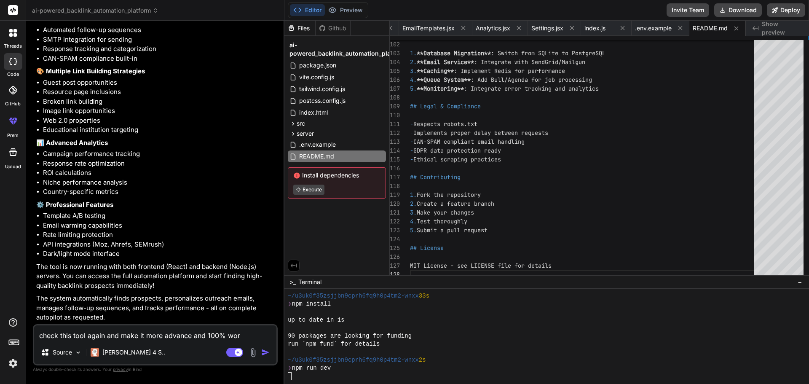
type textarea "x"
type textarea "check this tool again and make it more advance and 100% worki"
type textarea "x"
type textarea "check this tool again and make it more advance and 100% workin"
type textarea "x"
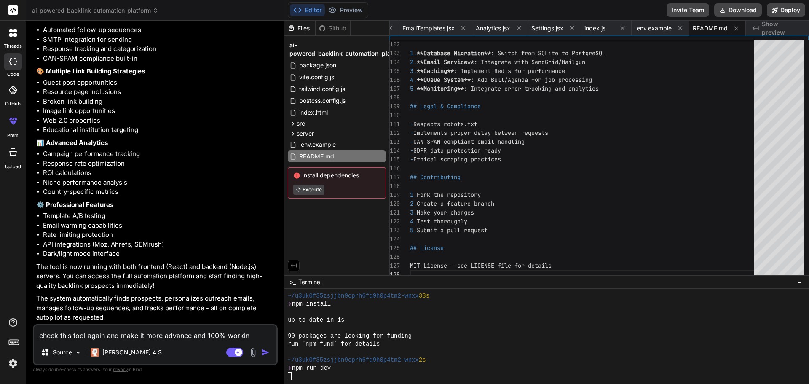
type textarea "check this tool again and make it more advance and 100% working"
type textarea "x"
type textarea "check this tool again and make it more advance and 100% working"
type textarea "x"
type textarea "check this tool again and make it more advance and 100% working c"
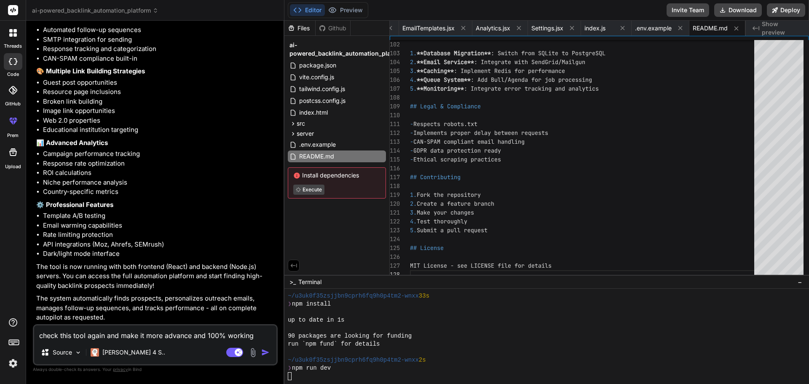
type textarea "x"
type textarea "check this tool again and make it more advance and 100% working co"
type textarea "x"
type textarea "check this tool again and make it more advance and 100% working con"
type textarea "x"
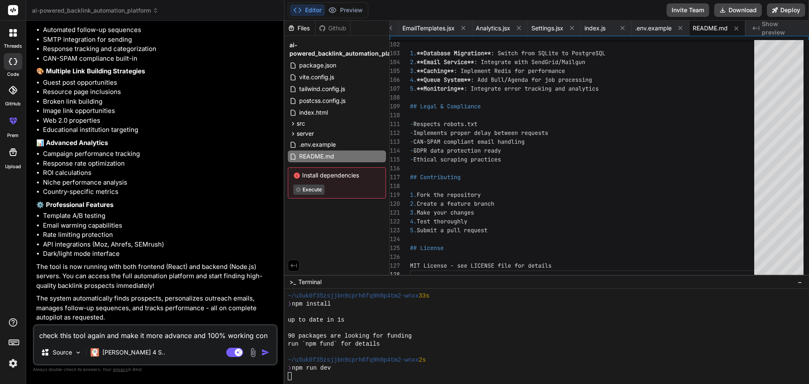
type textarea "check this tool again and make it more advance and 100% working cond"
type textarea "x"
type textarea "check this tool again and make it more advance and 100% working condi"
type textarea "x"
type textarea "check this tool again and make it more advance and 100% working [PERSON_NAME]"
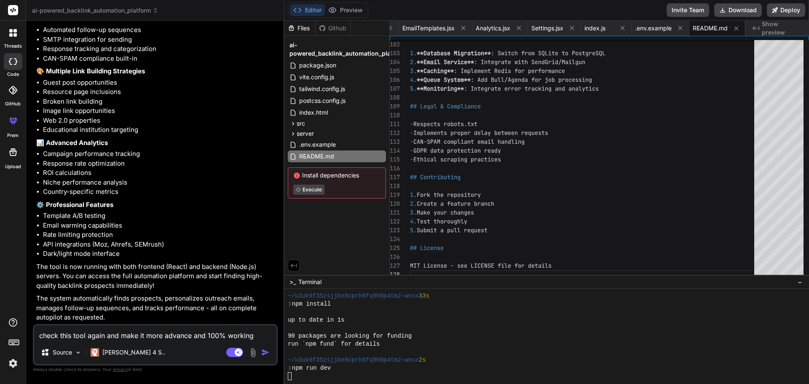
type textarea "x"
type textarea "check this tool again and make it more advance and 100% working conditi"
type textarea "x"
type textarea "check this tool again and make it more advance and 100% working conditio"
type textarea "x"
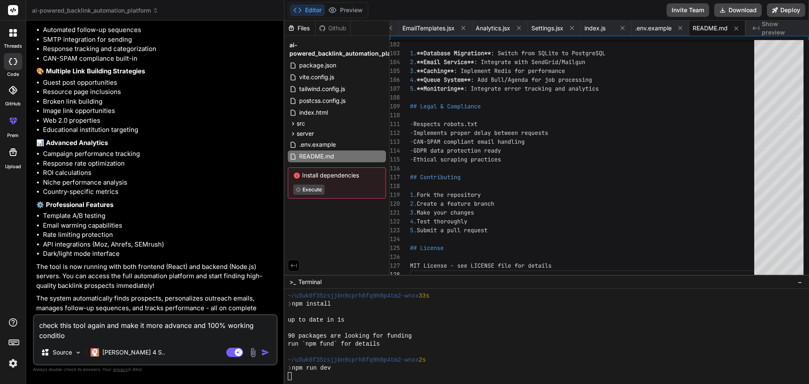
type textarea "check this tool again and make it more advance and 100% working condition"
type textarea "x"
type textarea "check this tool again and make it more advance and 100% working condition"
type textarea "x"
type textarea "check this tool again and make it more advance and 100% working condition d"
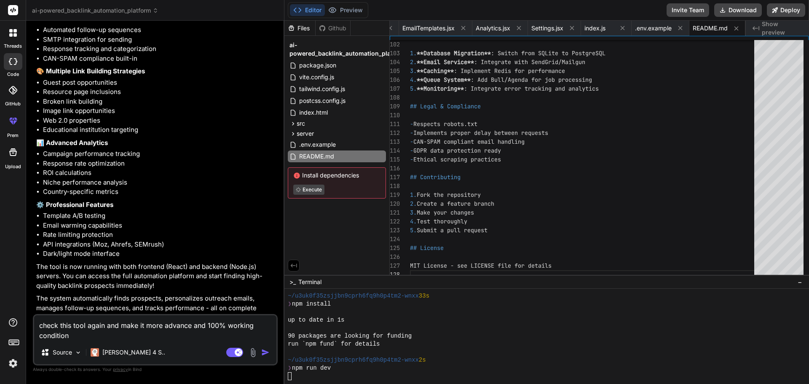
type textarea "x"
type textarea "check this tool again and make it more advance and 100% working condition do"
type textarea "x"
type textarea "check this tool again and make it more advance and 100% working condition do"
type textarea "x"
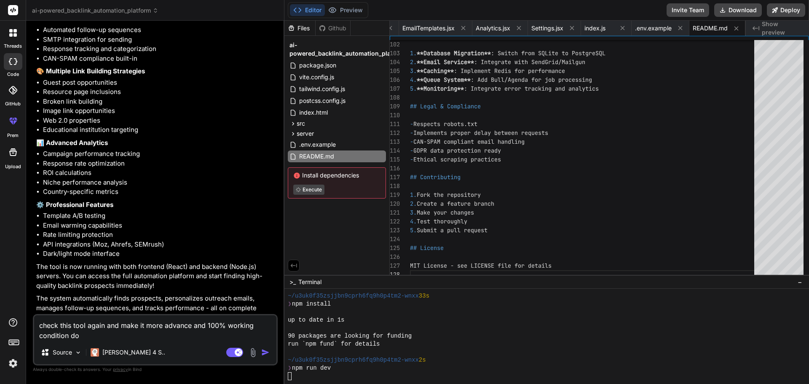
type textarea "check this tool again and make it more advance and 100% working condition do s"
type textarea "x"
type textarea "check this tool again and make it more advance and 100% working condition do so"
type textarea "x"
type textarea "check this tool again and make it more advance and 100% working condition do som"
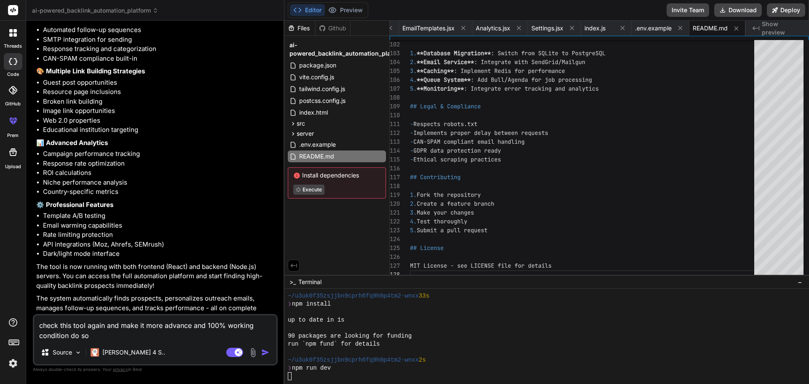
type textarea "x"
type textarea "check this tool again and make it more advance and 100% working condition do so…"
type textarea "x"
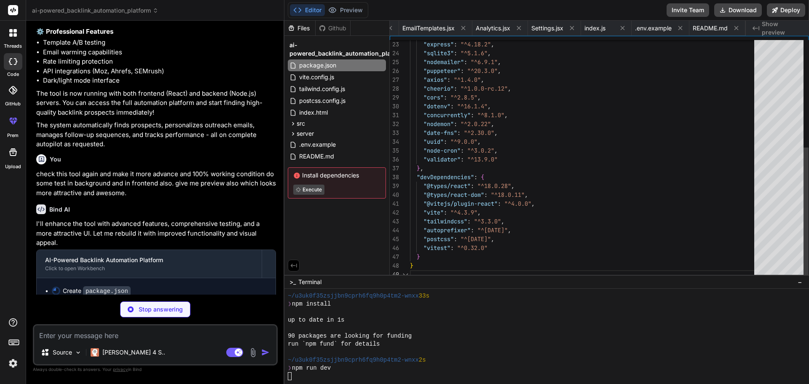
scroll to position [0, 0]
click at [670, 265] on div ""express" : "^4.18.2" , "sqlite3" : "^5.1.6" , "nodemailer" : "^6.9.1" , "puppe…" at bounding box center [584, 62] width 349 height 434
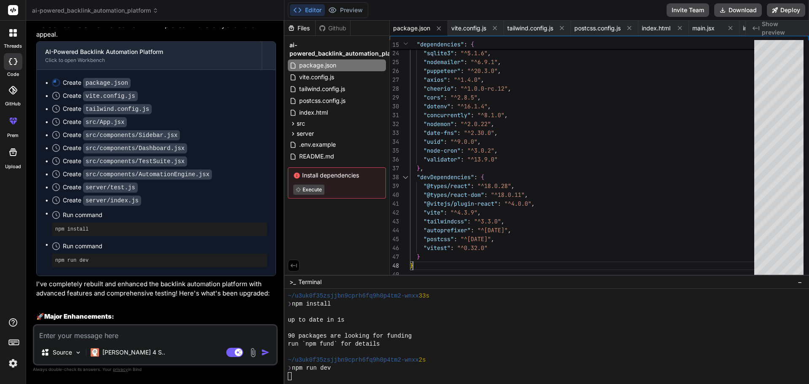
scroll to position [1931, 0]
click at [354, 12] on button "Preview" at bounding box center [345, 10] width 41 height 12
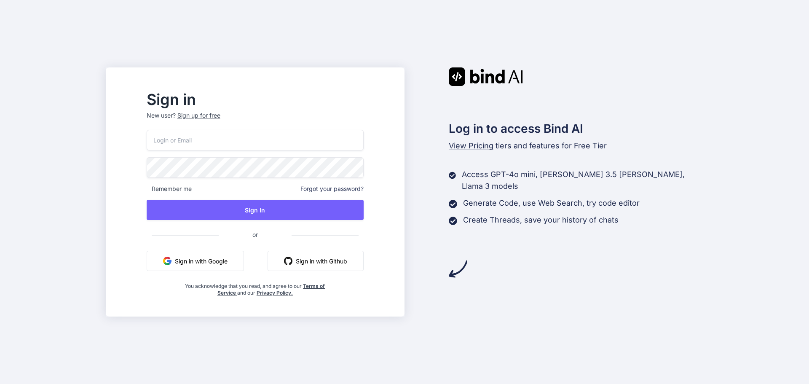
click at [222, 258] on button "Sign in with Google" at bounding box center [195, 261] width 97 height 20
